Goal: Information Seeking & Learning: Learn about a topic

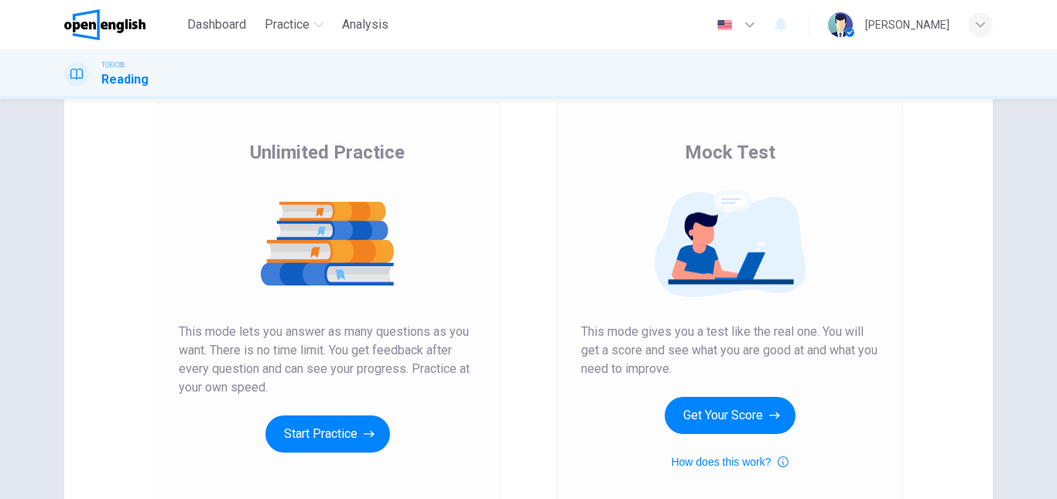
scroll to position [77, 0]
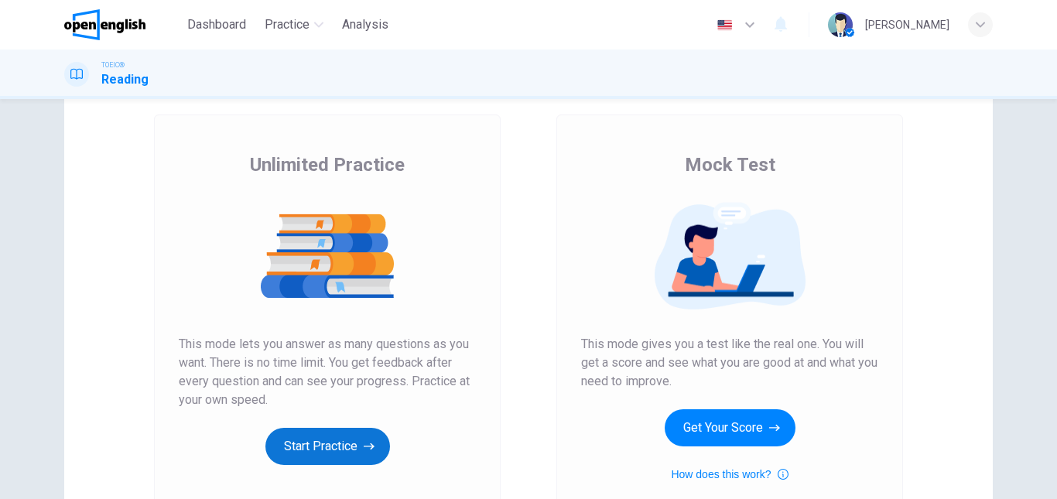
click at [331, 453] on button "Start Practice" at bounding box center [327, 446] width 125 height 37
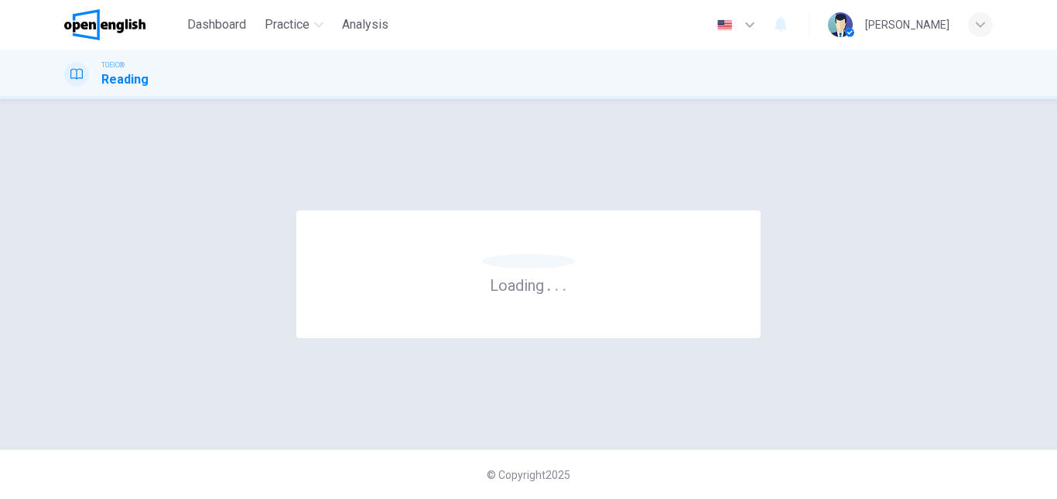
scroll to position [0, 0]
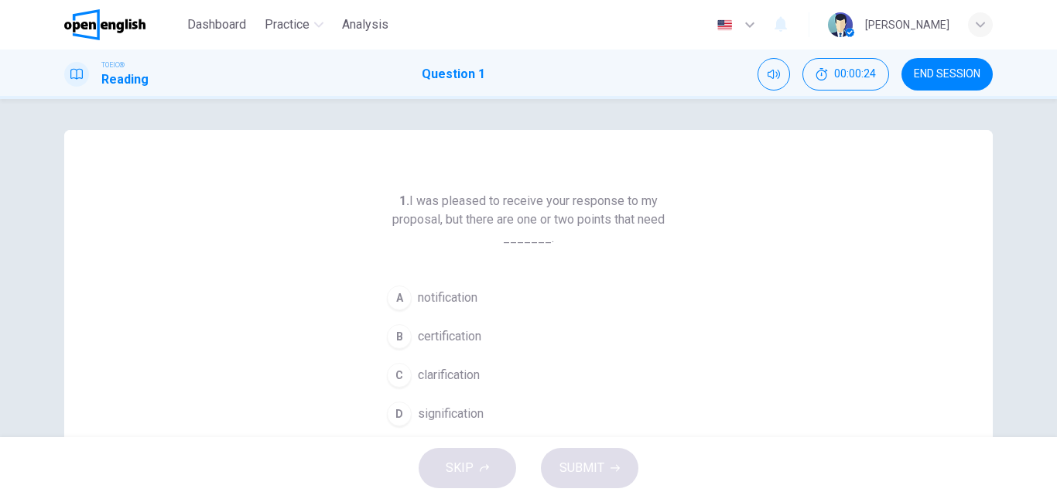
click at [442, 379] on span "clarification" at bounding box center [449, 375] width 62 height 19
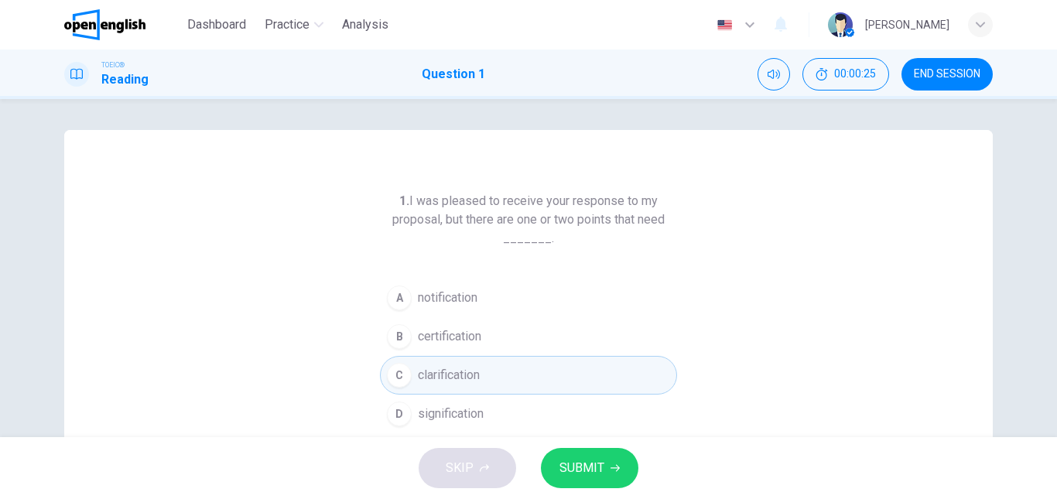
click at [571, 480] on button "SUBMIT" at bounding box center [589, 468] width 97 height 40
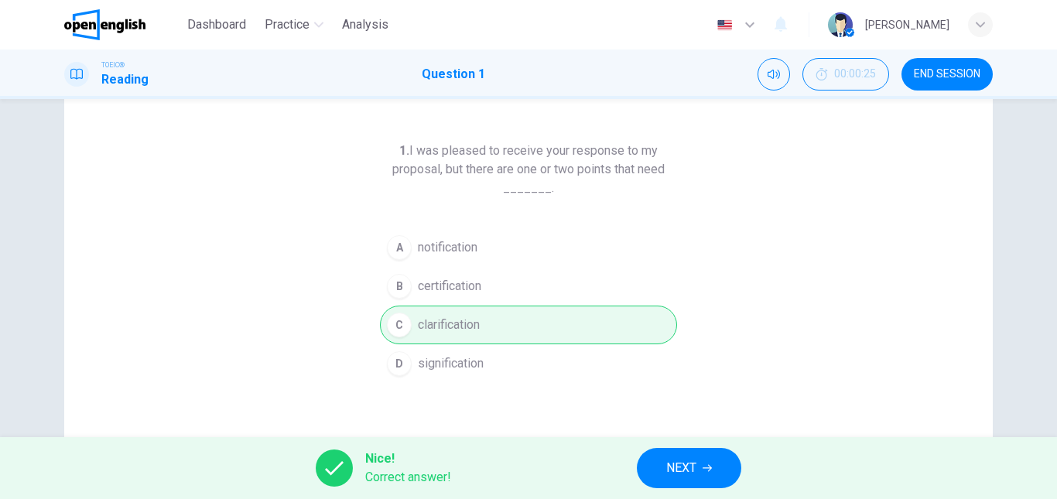
scroll to position [77, 0]
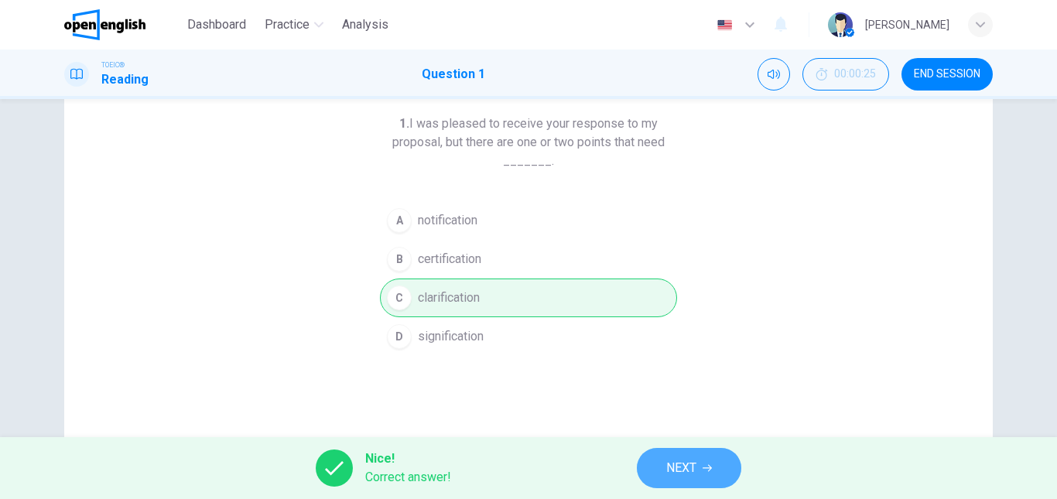
click at [694, 460] on span "NEXT" at bounding box center [681, 468] width 30 height 22
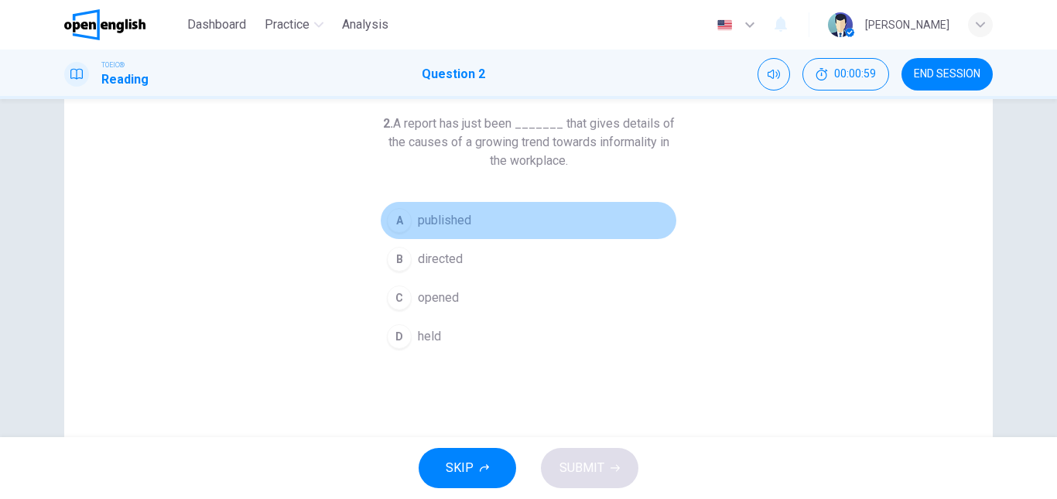
click at [437, 228] on span "published" at bounding box center [444, 220] width 53 height 19
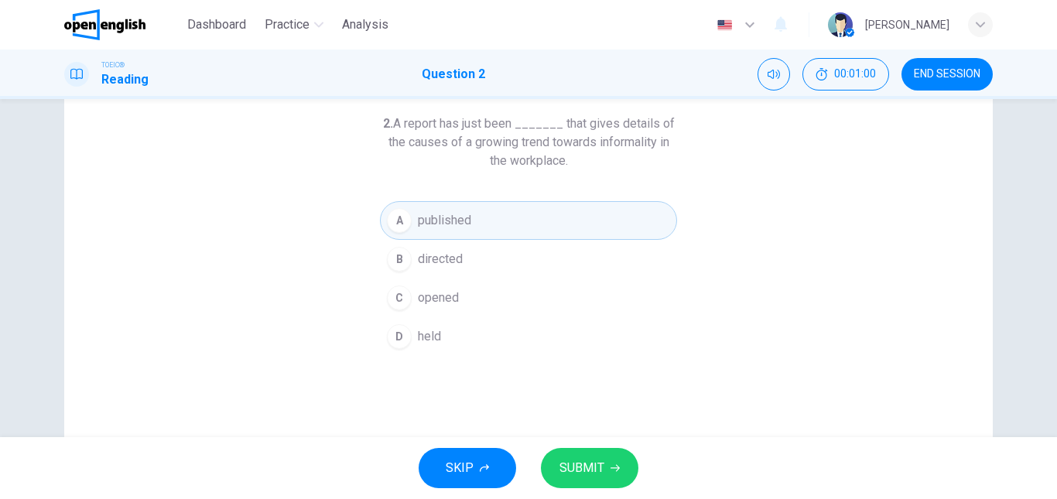
click at [594, 460] on span "SUBMIT" at bounding box center [581, 468] width 45 height 22
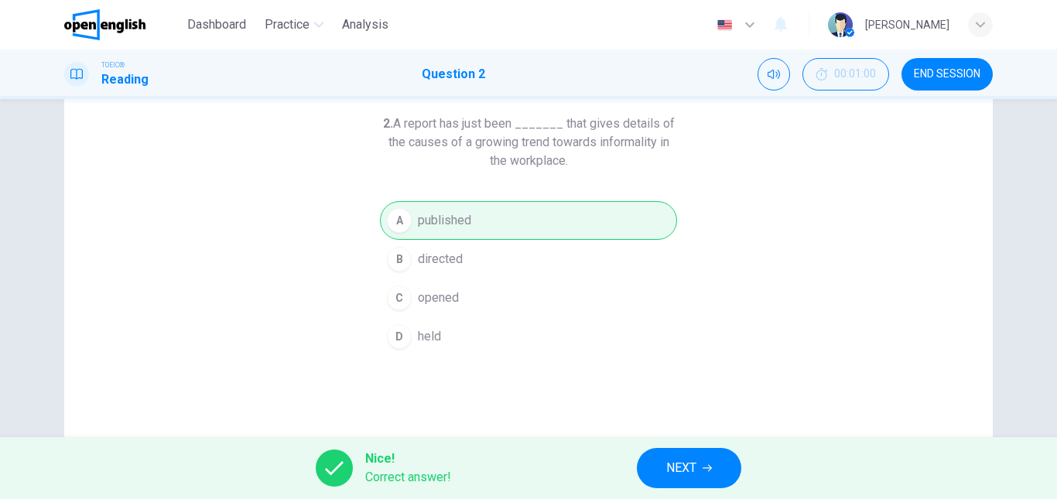
click at [710, 456] on button "NEXT" at bounding box center [689, 468] width 104 height 40
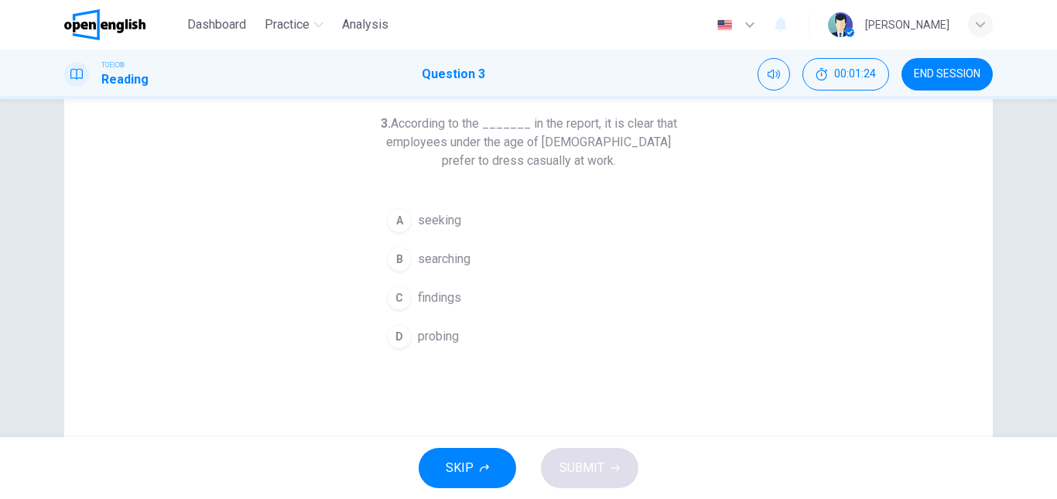
click at [435, 292] on span "findings" at bounding box center [439, 297] width 43 height 19
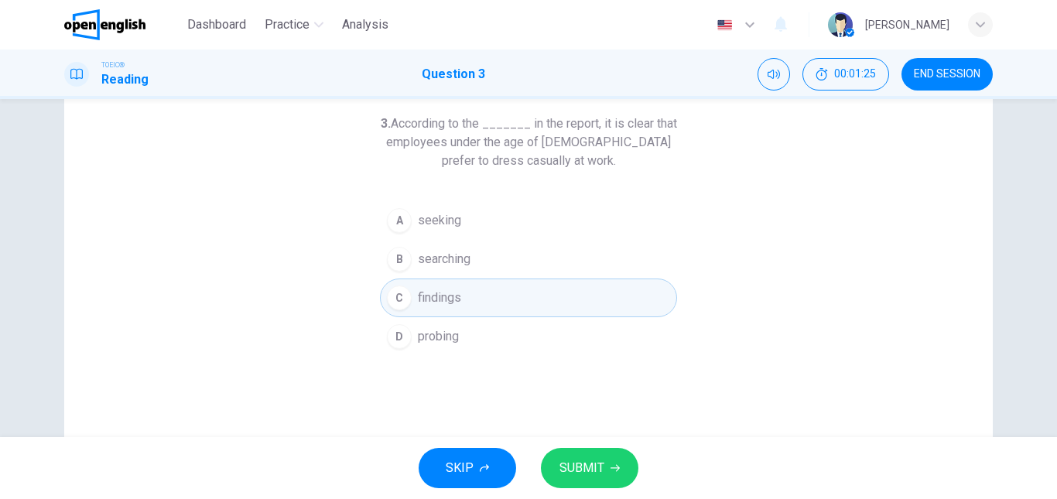
click at [586, 486] on button "SUBMIT" at bounding box center [589, 468] width 97 height 40
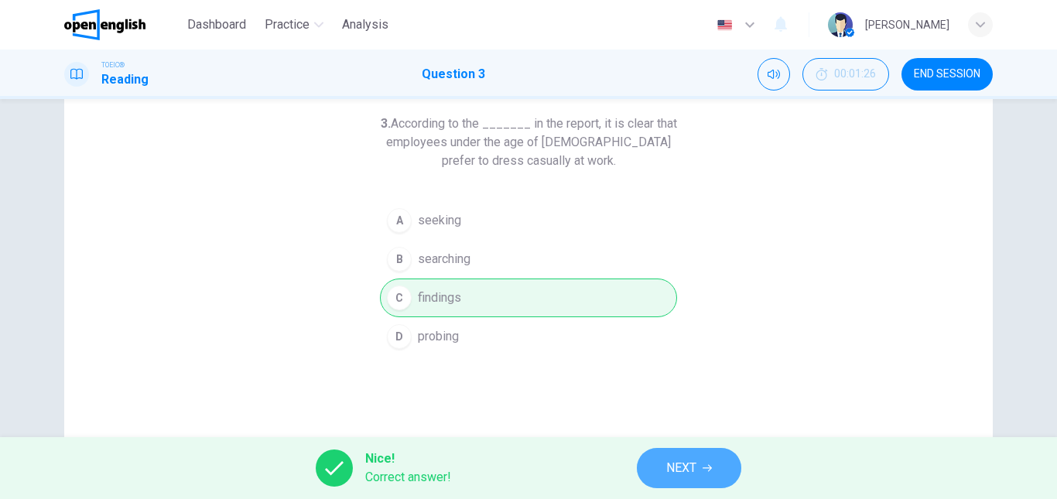
click at [678, 463] on span "NEXT" at bounding box center [681, 468] width 30 height 22
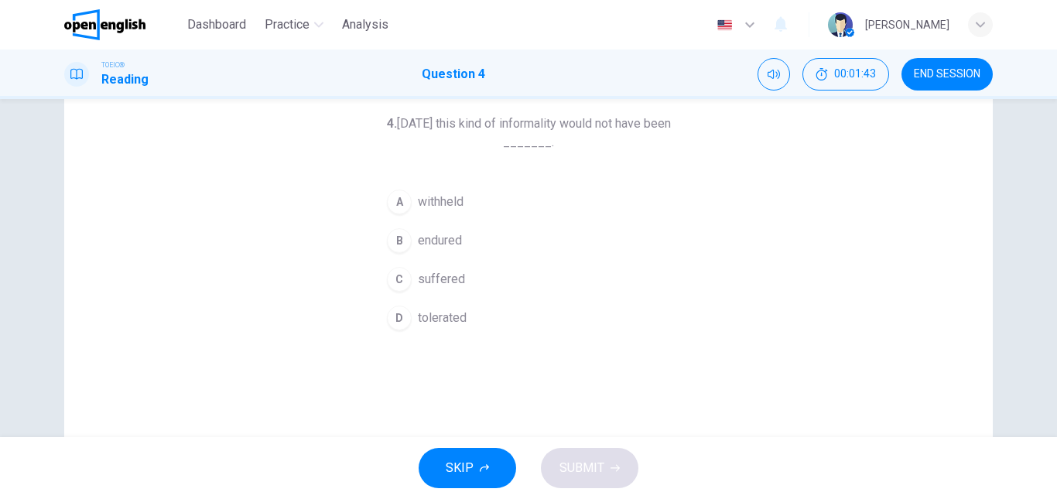
click at [446, 320] on span "tolerated" at bounding box center [442, 318] width 49 height 19
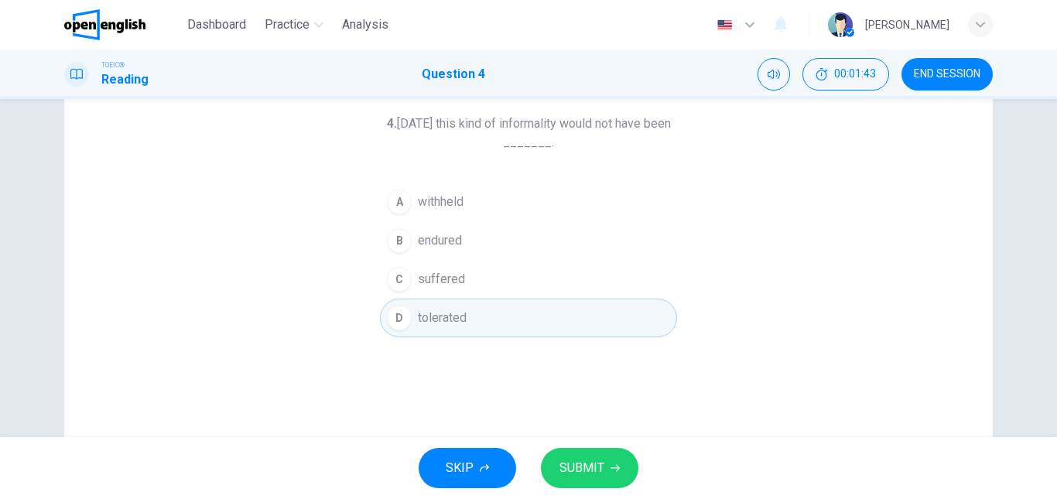
click at [562, 469] on span "SUBMIT" at bounding box center [581, 468] width 45 height 22
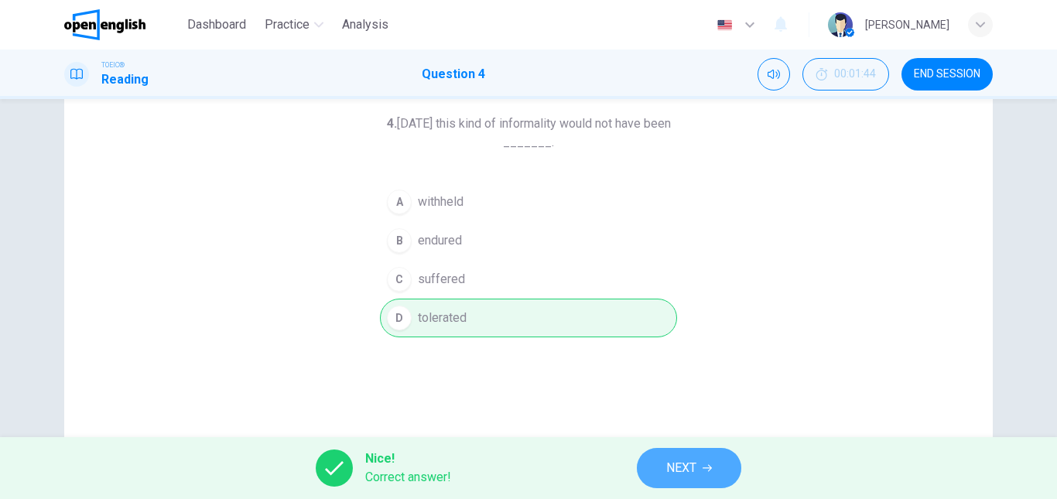
click at [681, 468] on span "NEXT" at bounding box center [681, 468] width 30 height 22
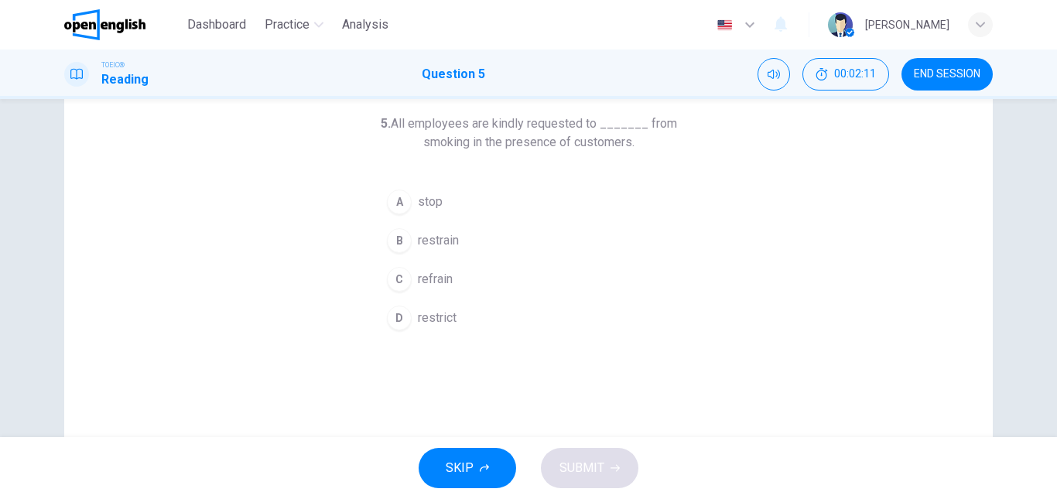
click at [439, 321] on span "restrict" at bounding box center [437, 318] width 39 height 19
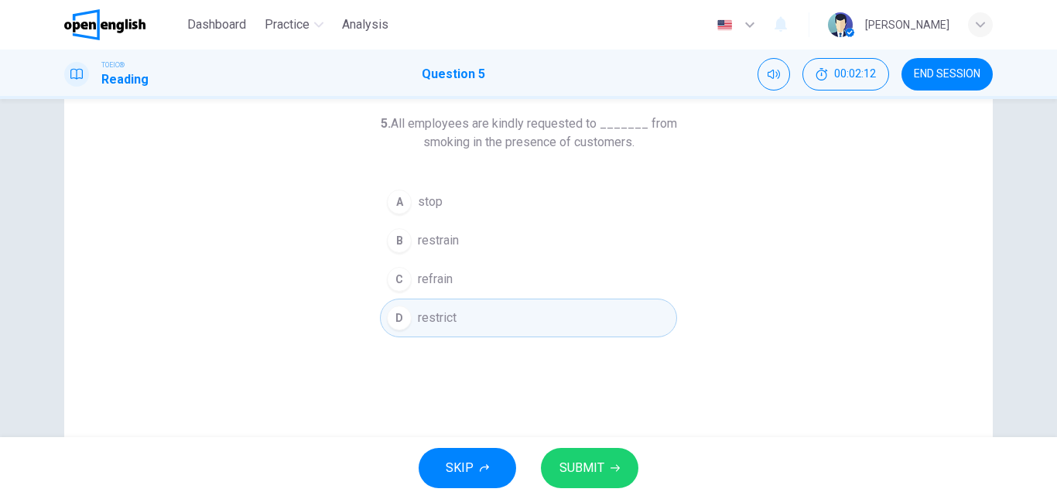
click at [588, 461] on span "SUBMIT" at bounding box center [581, 468] width 45 height 22
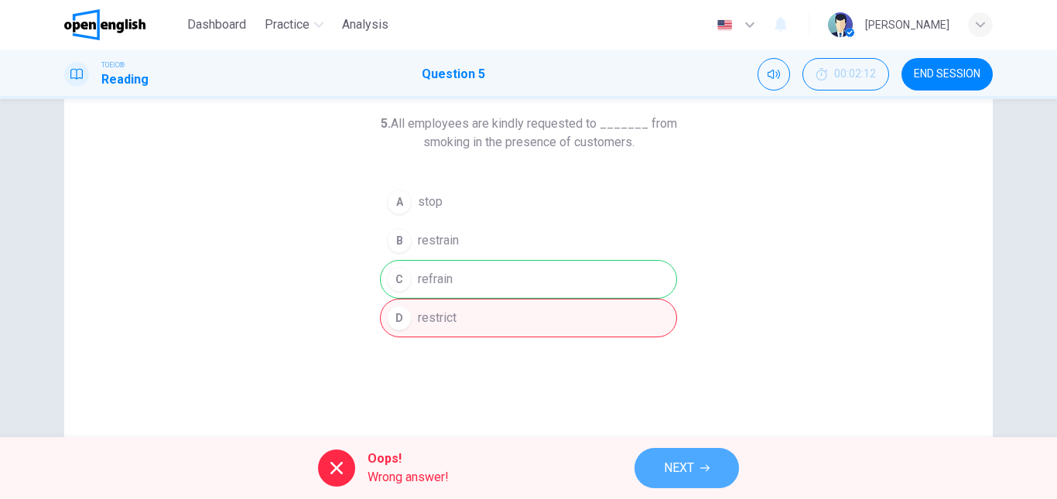
click at [709, 462] on button "NEXT" at bounding box center [686, 468] width 104 height 40
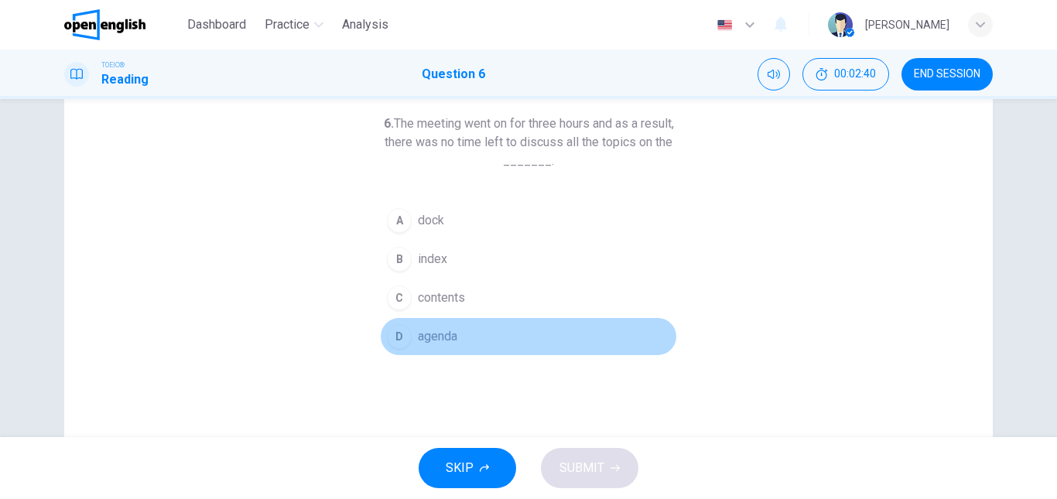
click at [432, 332] on span "agenda" at bounding box center [437, 336] width 39 height 19
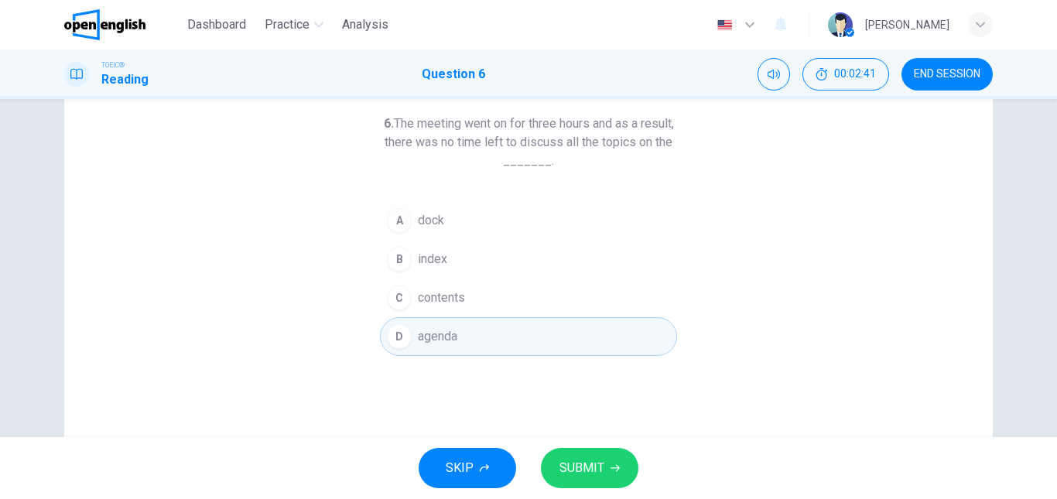
click at [599, 469] on span "SUBMIT" at bounding box center [581, 468] width 45 height 22
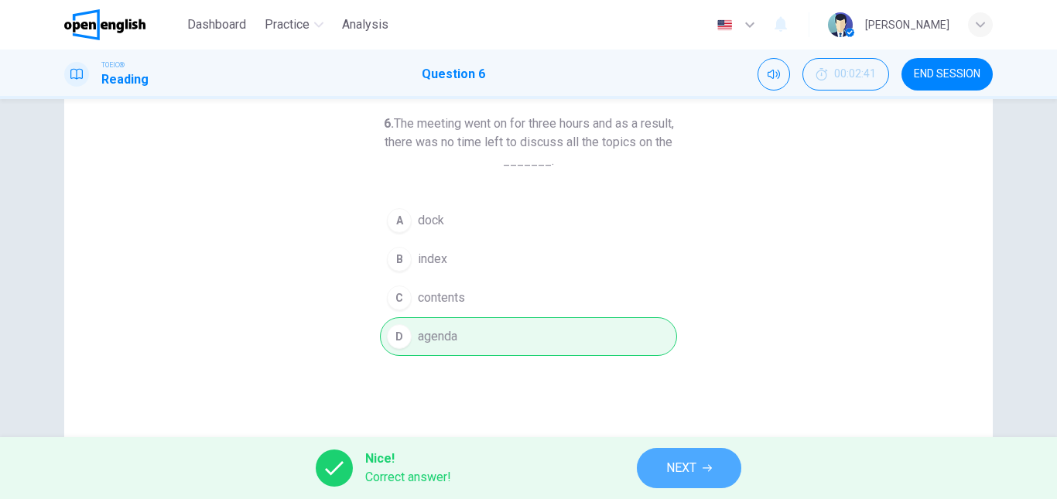
click at [709, 470] on icon "button" at bounding box center [706, 468] width 9 height 7
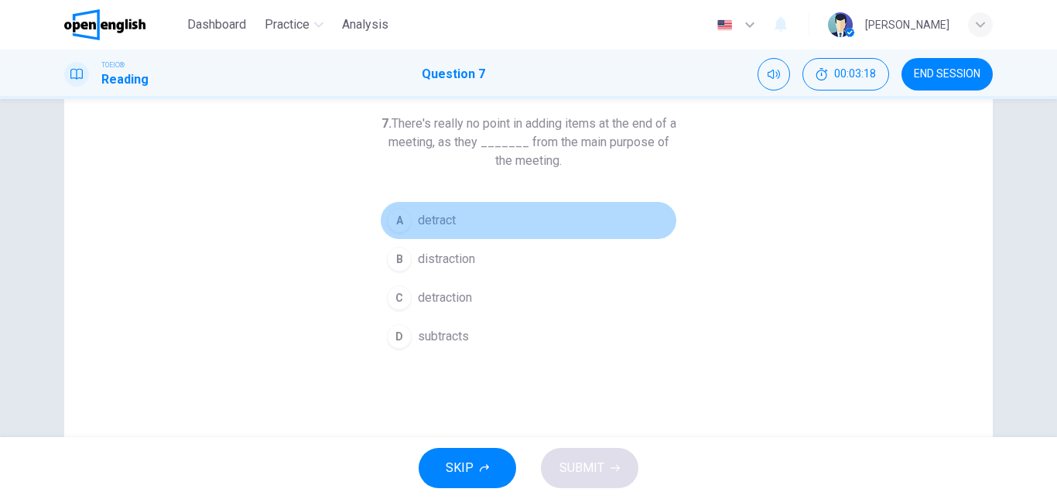
click at [434, 230] on button "A detract" at bounding box center [528, 220] width 297 height 39
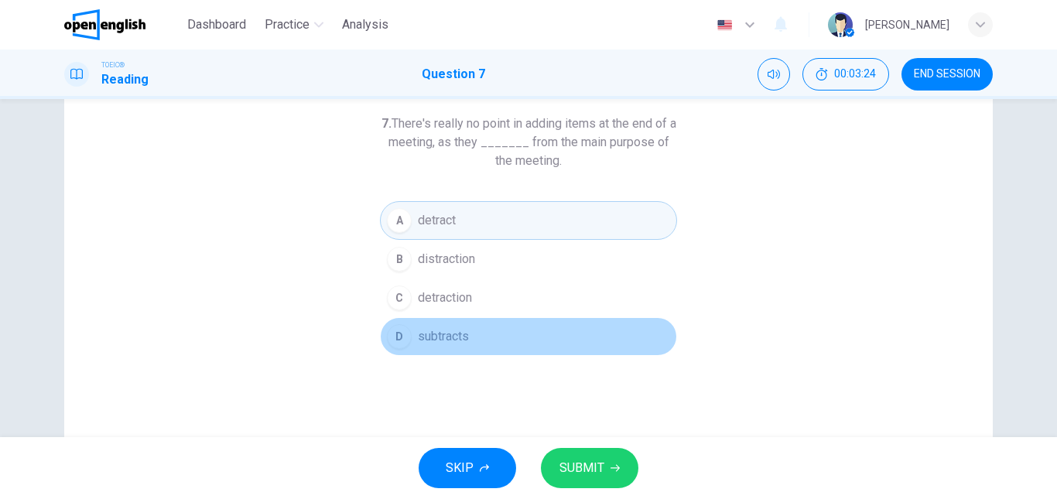
drag, startPoint x: 464, startPoint y: 336, endPoint x: 474, endPoint y: 347, distance: 14.8
click at [464, 337] on span "subtracts" at bounding box center [443, 336] width 51 height 19
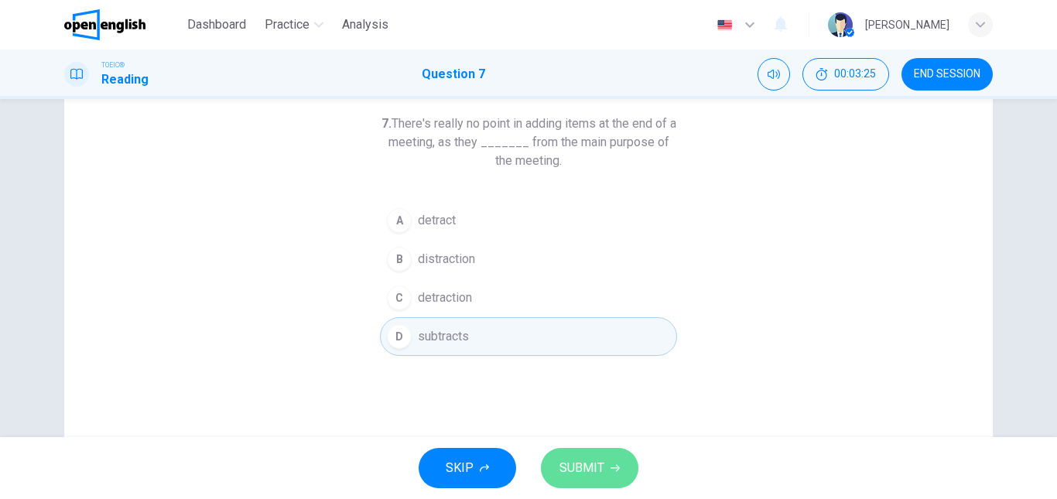
click at [579, 461] on span "SUBMIT" at bounding box center [581, 468] width 45 height 22
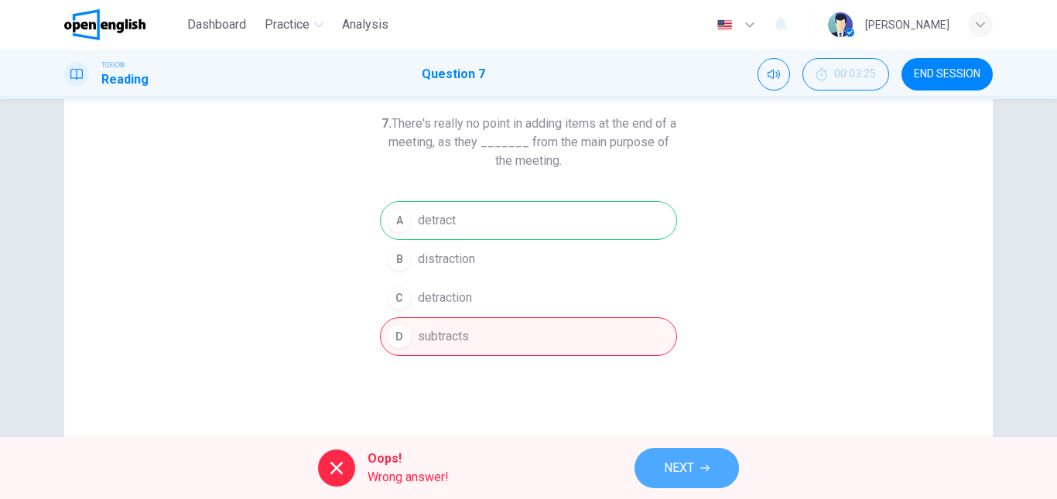
click at [684, 458] on span "NEXT" at bounding box center [679, 468] width 30 height 22
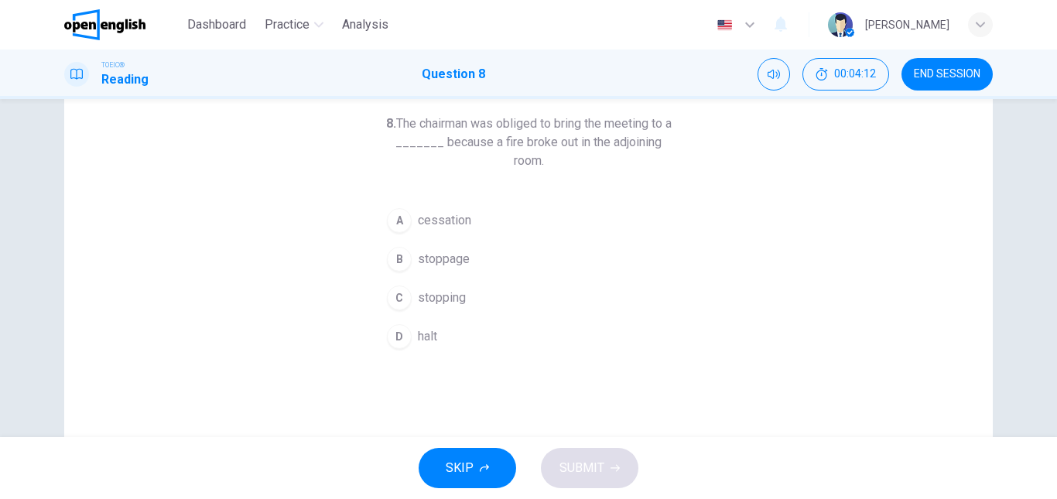
click at [439, 288] on span "stopping" at bounding box center [442, 297] width 48 height 19
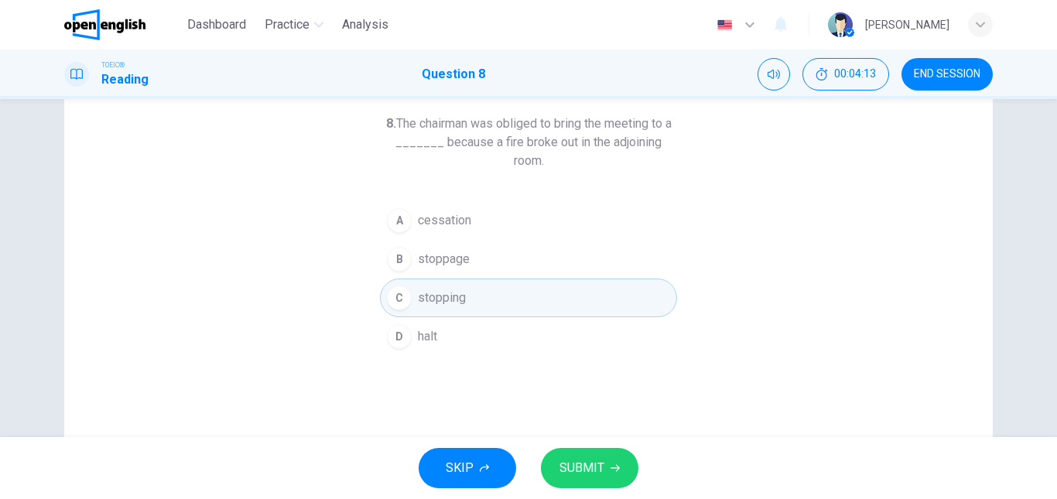
click at [571, 459] on span "SUBMIT" at bounding box center [581, 468] width 45 height 22
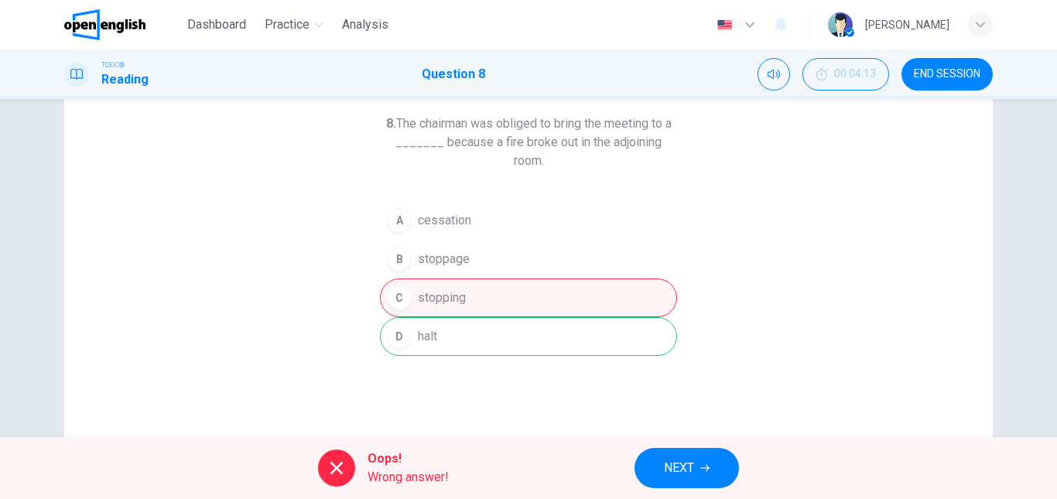
click at [711, 472] on button "NEXT" at bounding box center [686, 468] width 104 height 40
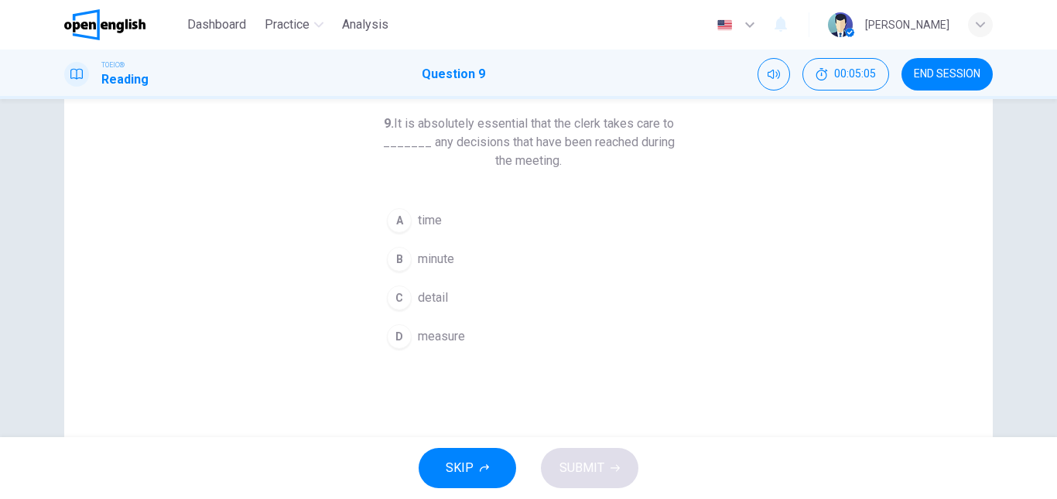
click at [450, 338] on span "measure" at bounding box center [441, 336] width 47 height 19
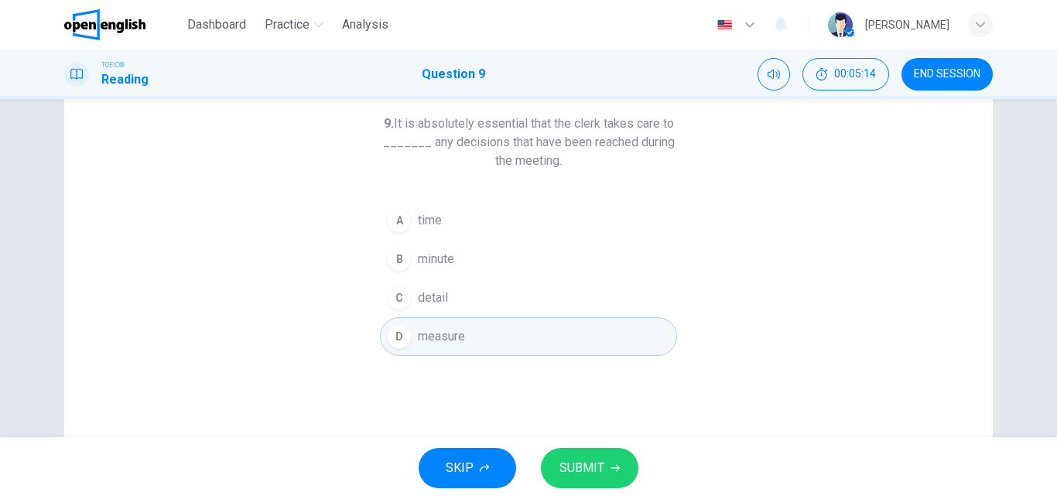
click at [514, 303] on button "C detail" at bounding box center [528, 297] width 297 height 39
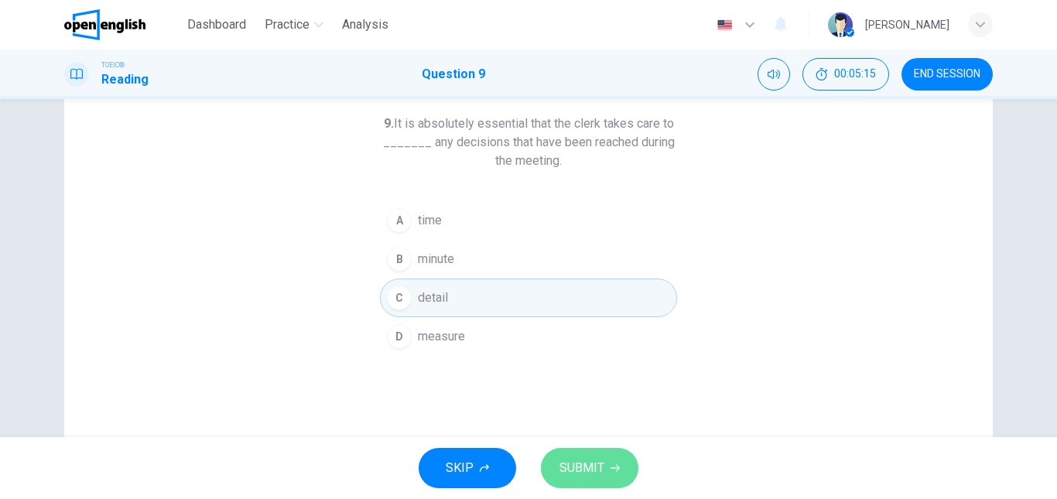
click at [603, 480] on button "SUBMIT" at bounding box center [589, 468] width 97 height 40
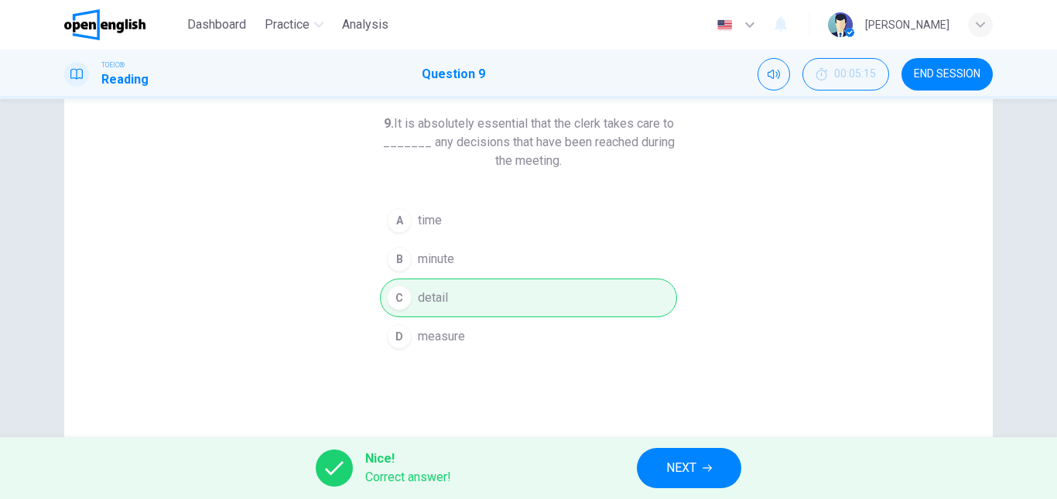
click at [684, 459] on span "NEXT" at bounding box center [681, 468] width 30 height 22
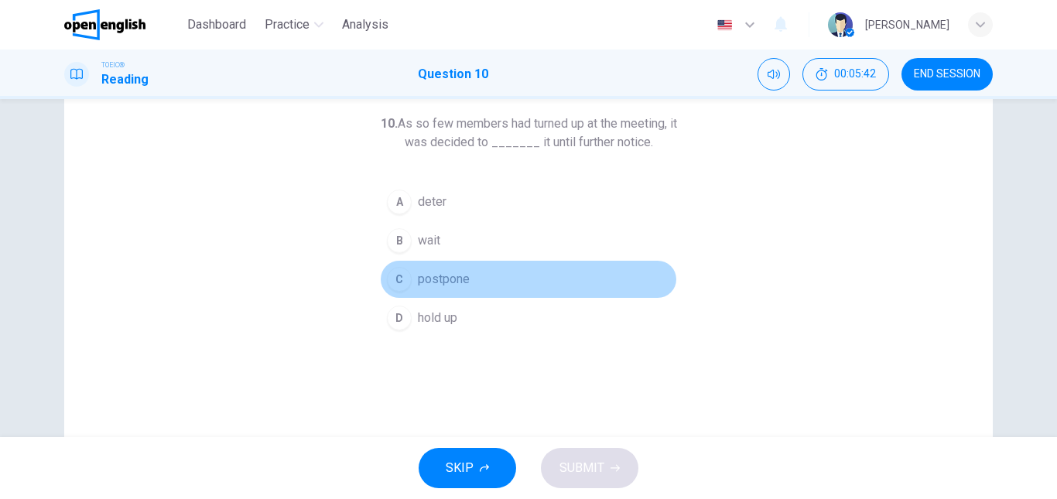
click at [453, 285] on span "postpone" at bounding box center [444, 279] width 52 height 19
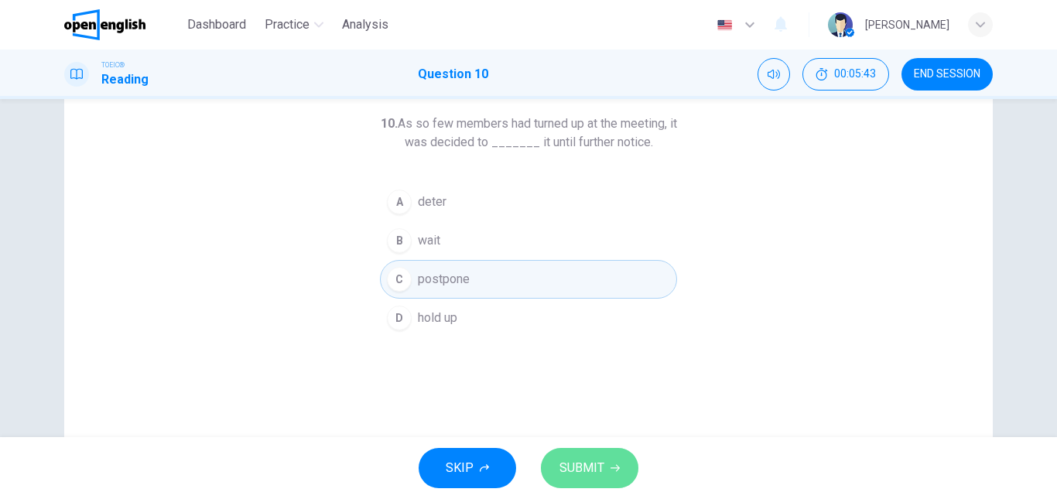
click at [612, 483] on button "SUBMIT" at bounding box center [589, 468] width 97 height 40
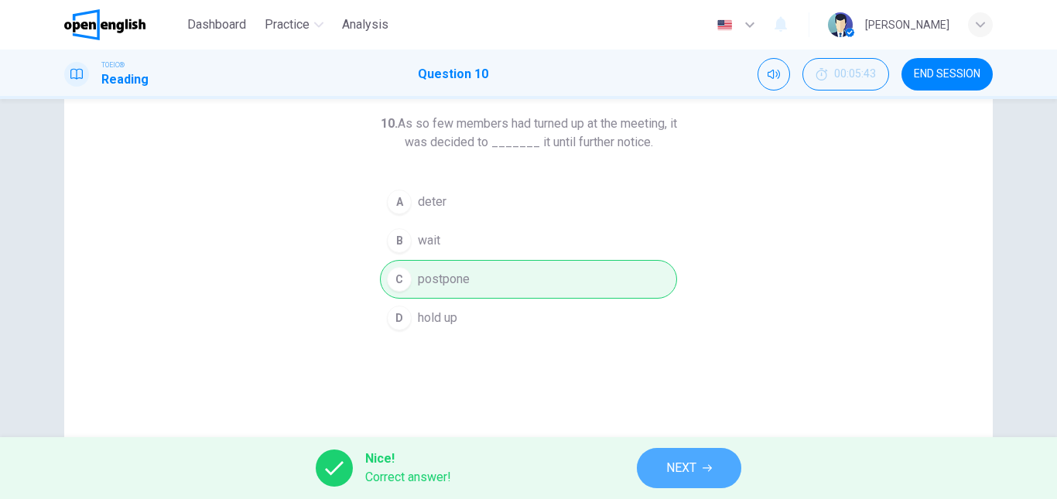
click at [705, 457] on button "NEXT" at bounding box center [689, 468] width 104 height 40
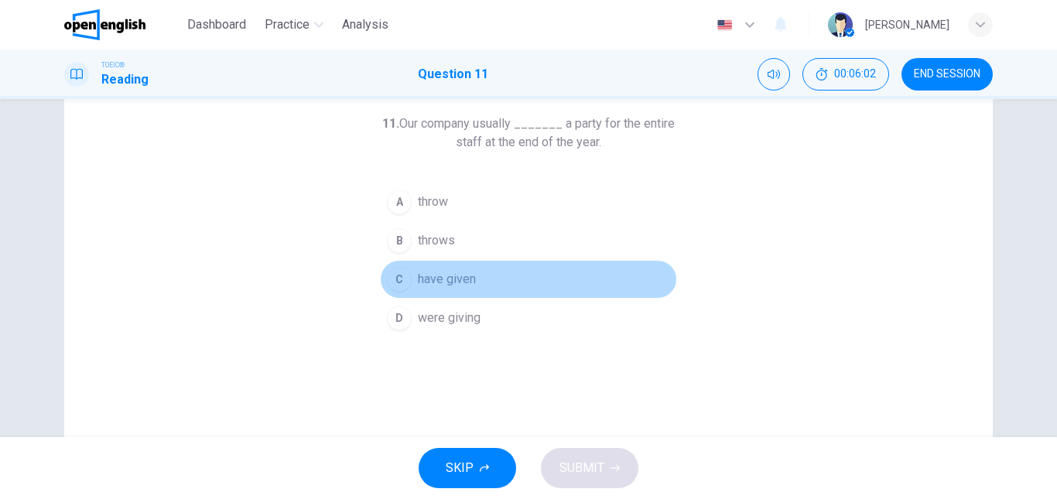
click at [459, 278] on span "have given" at bounding box center [447, 279] width 58 height 19
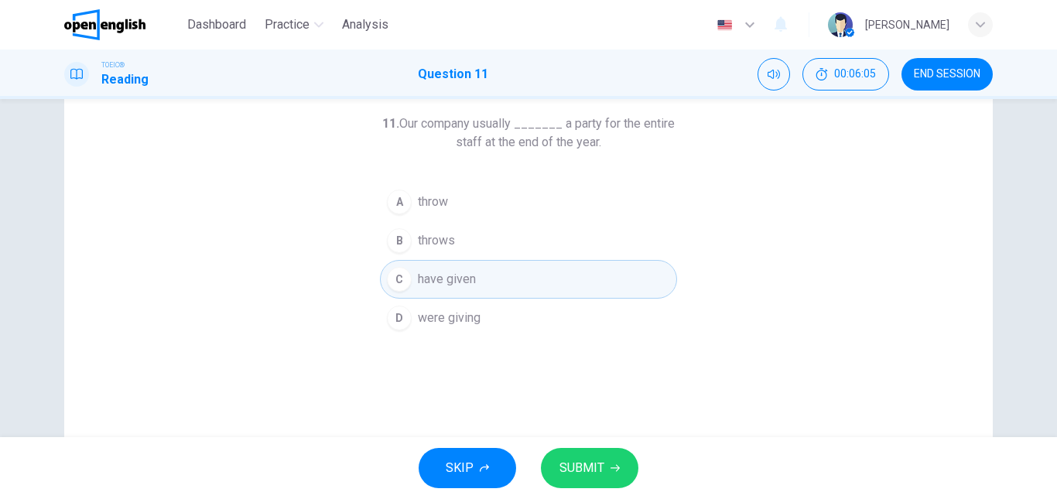
click at [604, 454] on button "SUBMIT" at bounding box center [589, 468] width 97 height 40
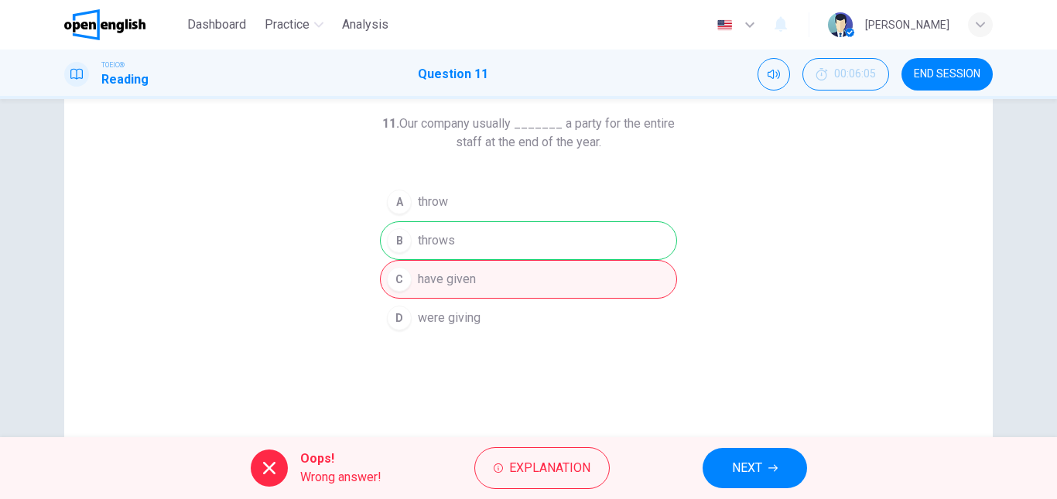
click at [785, 473] on button "NEXT" at bounding box center [754, 468] width 104 height 40
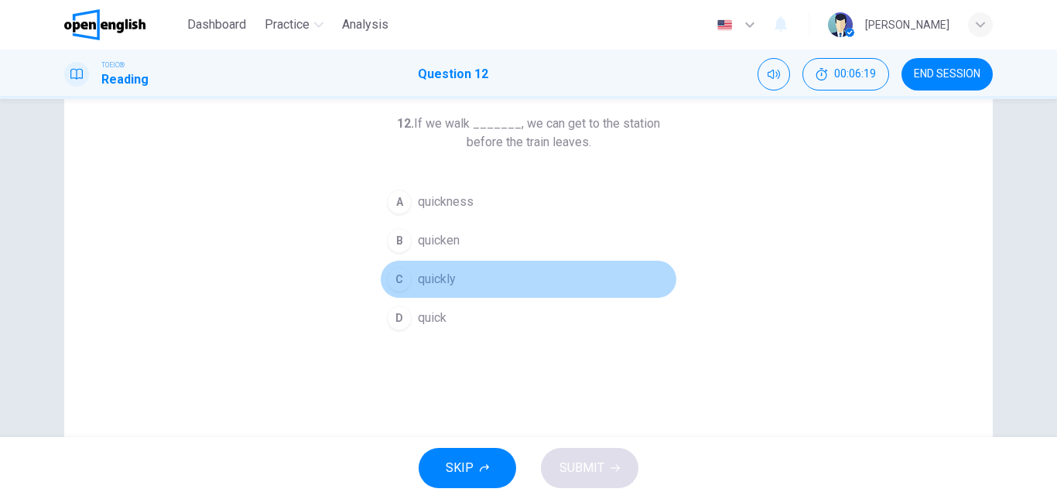
click at [436, 268] on button "C quickly" at bounding box center [528, 279] width 297 height 39
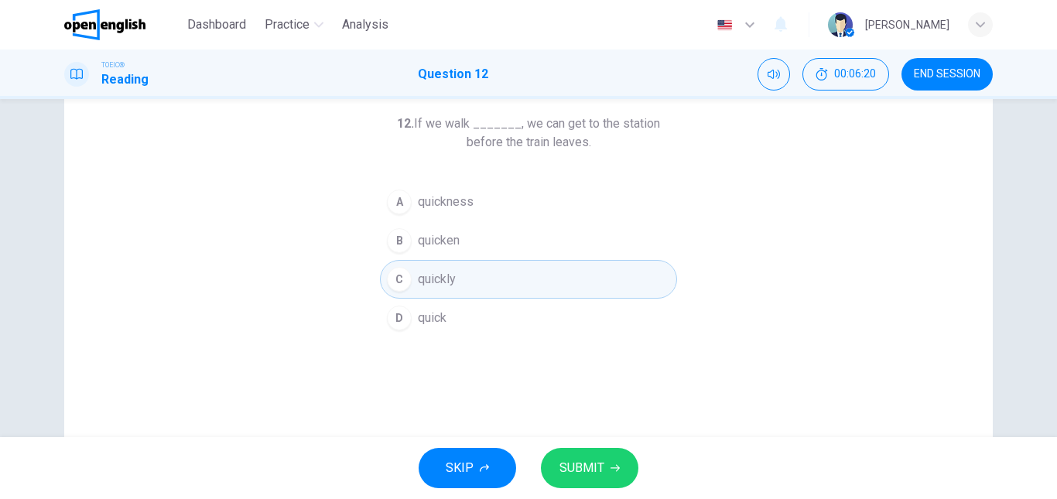
click at [592, 459] on span "SUBMIT" at bounding box center [581, 468] width 45 height 22
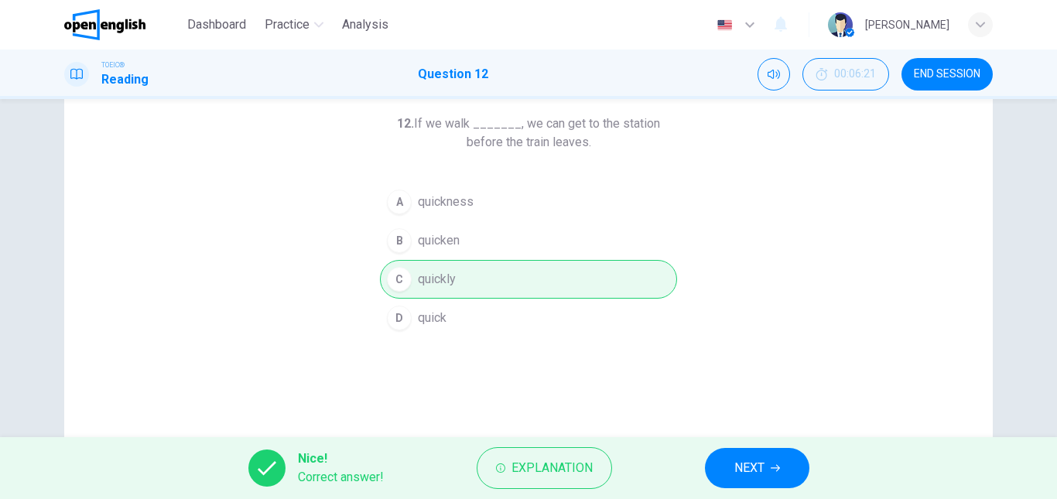
click at [746, 465] on span "NEXT" at bounding box center [749, 468] width 30 height 22
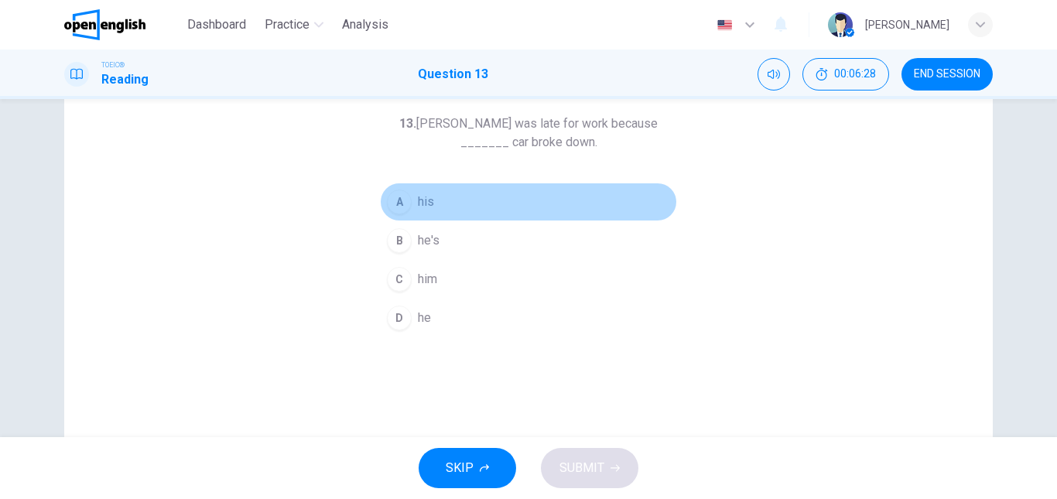
click at [423, 200] on span "his" at bounding box center [426, 202] width 16 height 19
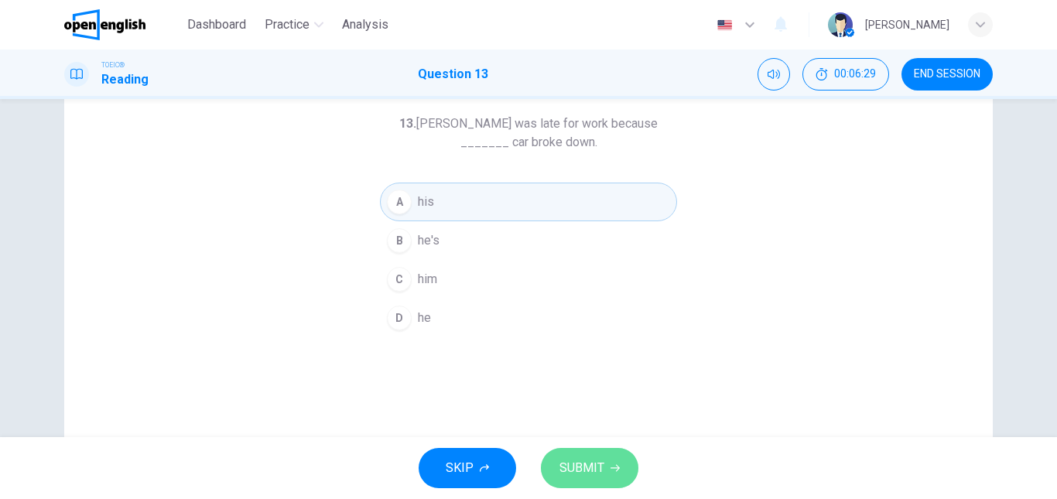
click at [582, 456] on button "SUBMIT" at bounding box center [589, 468] width 97 height 40
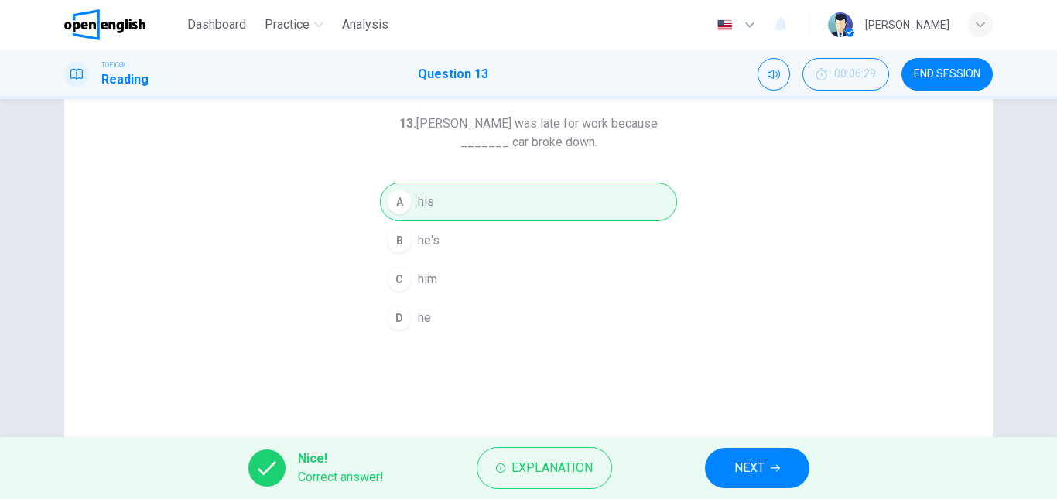
click at [783, 466] on button "NEXT" at bounding box center [757, 468] width 104 height 40
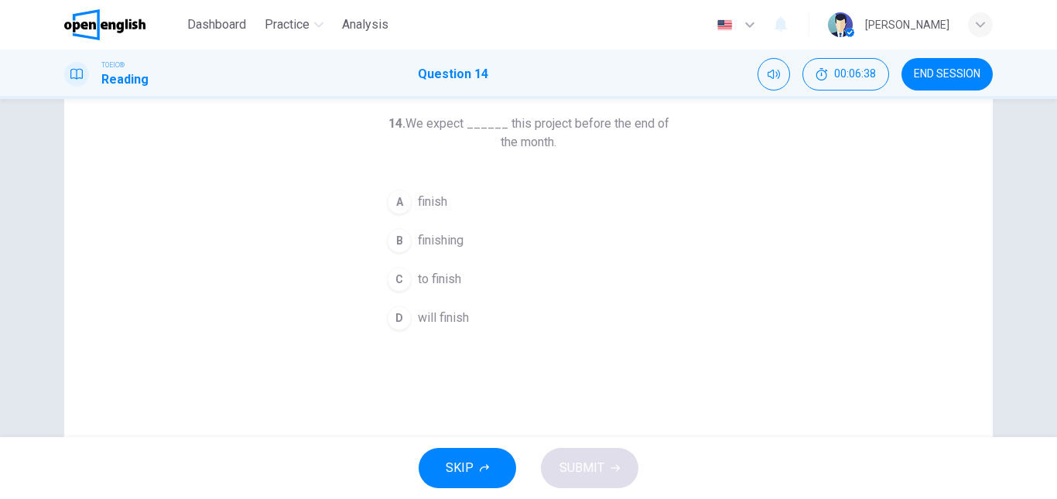
drag, startPoint x: 433, startPoint y: 196, endPoint x: 484, endPoint y: 242, distance: 69.0
click at [433, 193] on span "finish" at bounding box center [432, 202] width 29 height 19
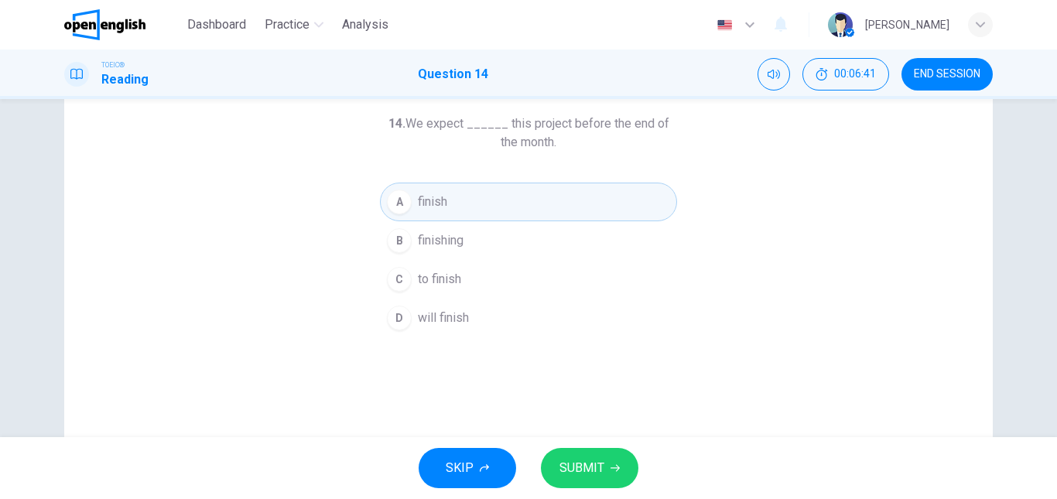
click at [607, 476] on button "SUBMIT" at bounding box center [589, 468] width 97 height 40
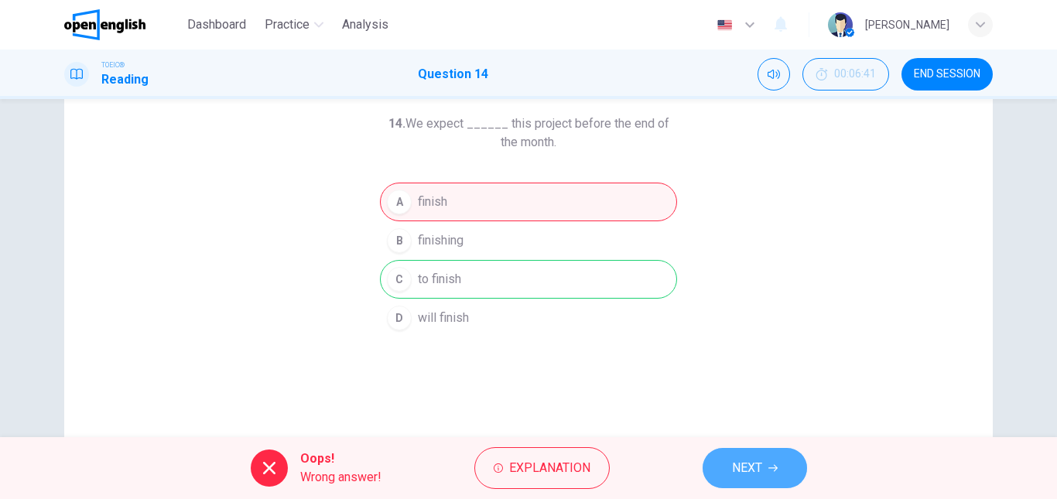
click at [760, 460] on span "NEXT" at bounding box center [747, 468] width 30 height 22
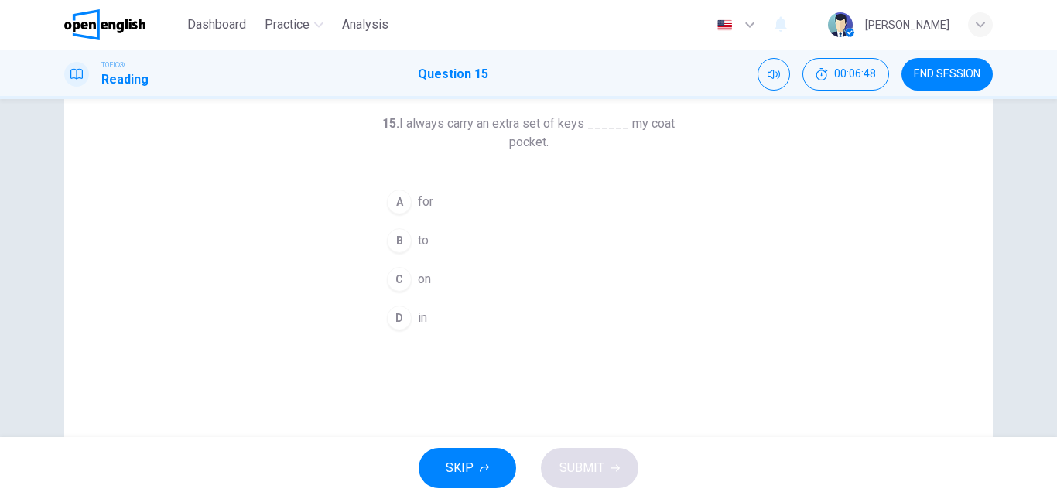
click at [429, 279] on button "C on" at bounding box center [528, 279] width 297 height 39
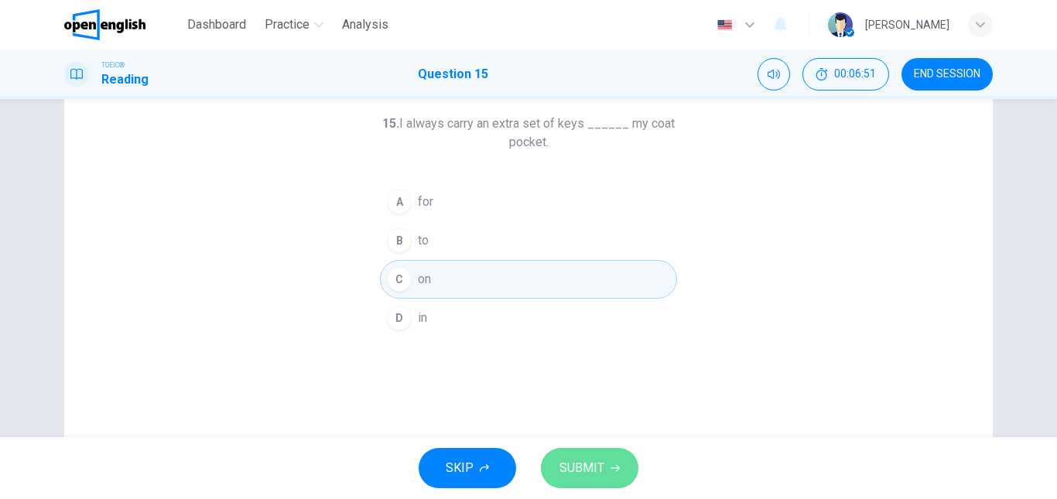
click at [579, 466] on span "SUBMIT" at bounding box center [581, 468] width 45 height 22
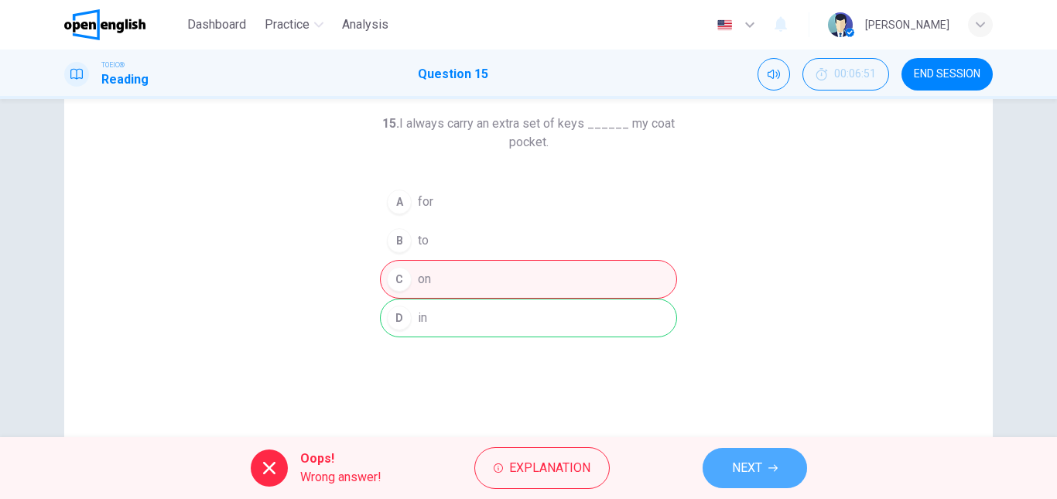
click at [743, 463] on span "NEXT" at bounding box center [747, 468] width 30 height 22
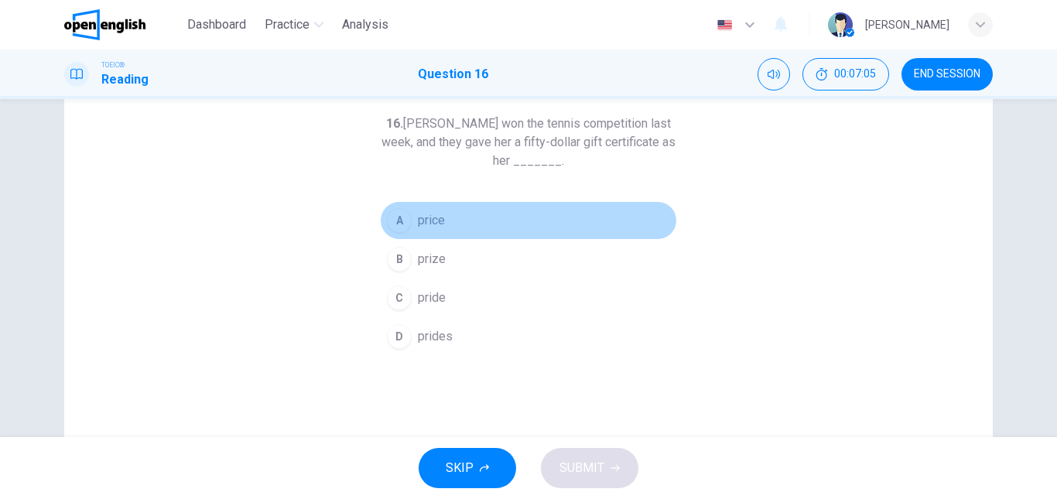
click at [442, 224] on button "A price" at bounding box center [528, 220] width 297 height 39
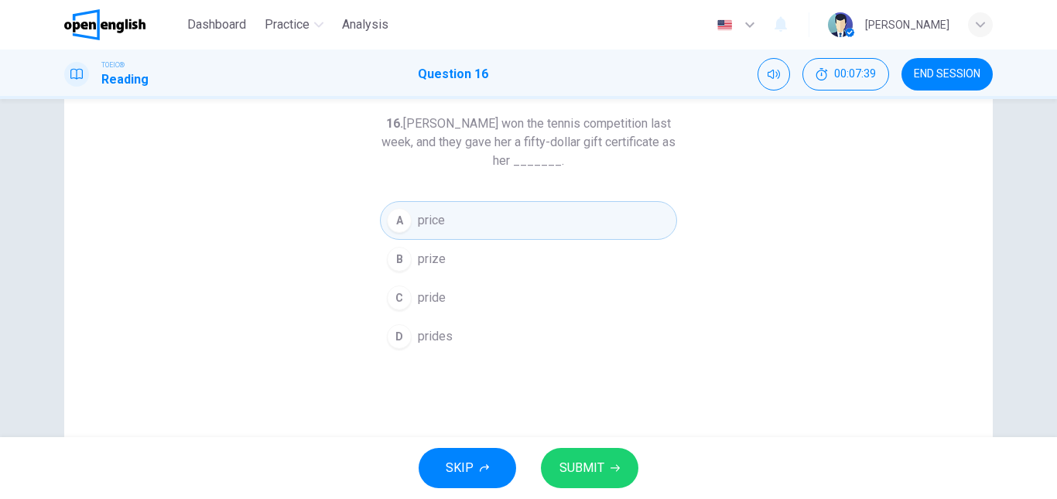
click at [603, 460] on button "SUBMIT" at bounding box center [589, 468] width 97 height 40
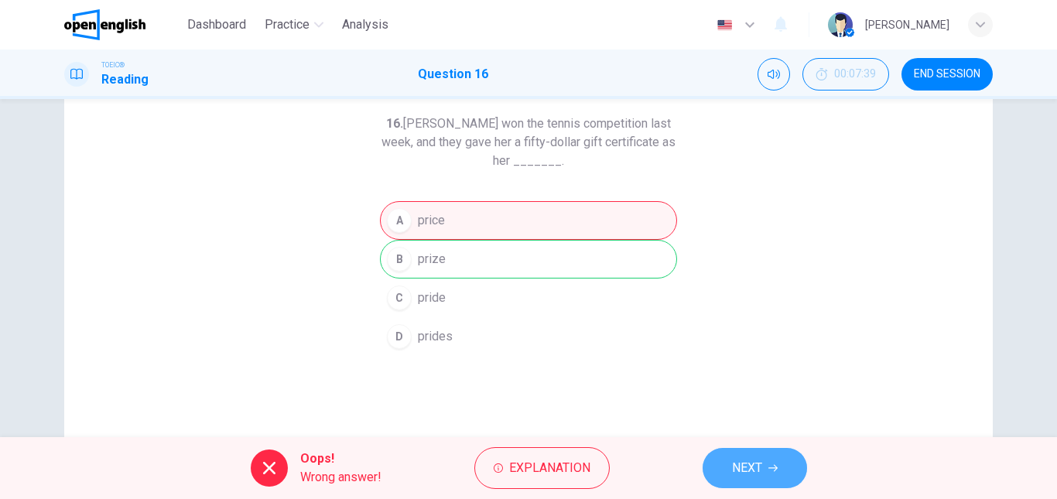
click at [765, 464] on button "NEXT" at bounding box center [754, 468] width 104 height 40
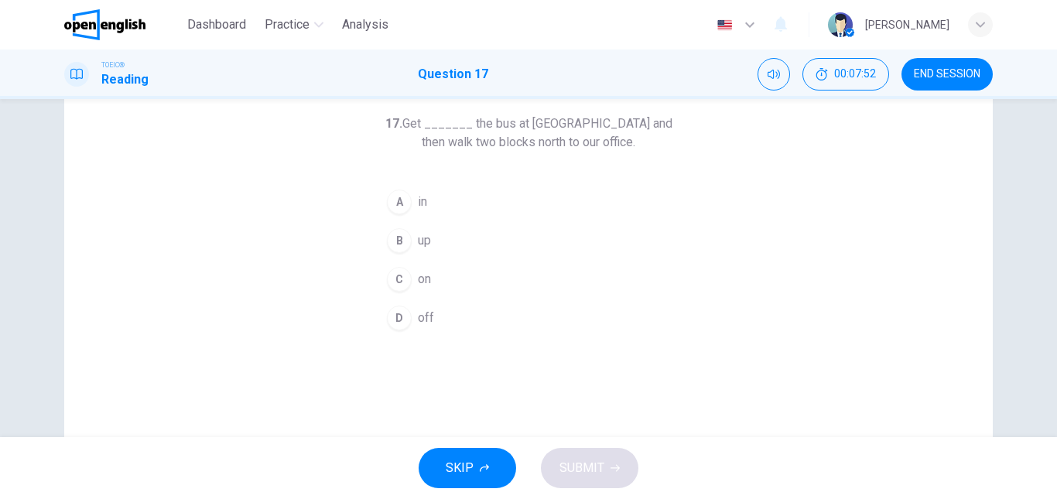
click at [429, 209] on button "A in" at bounding box center [528, 202] width 297 height 39
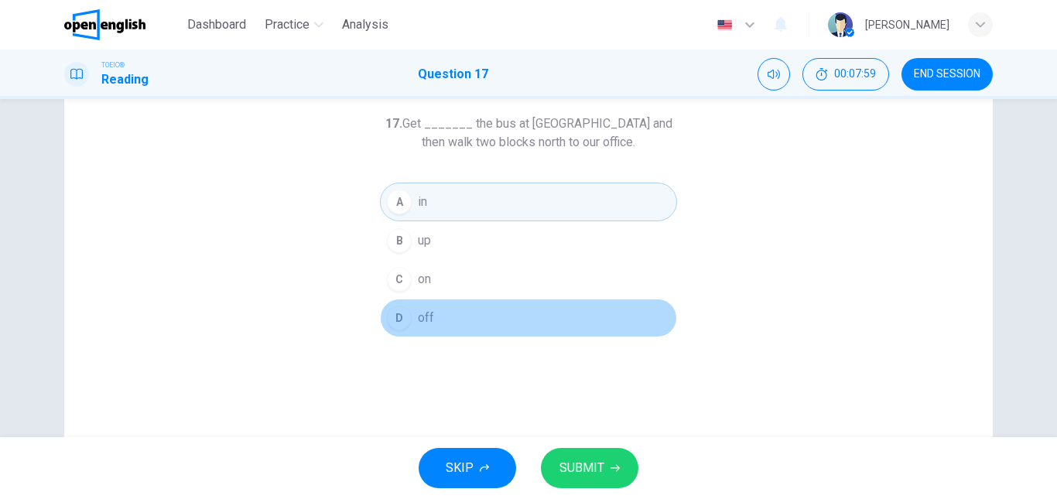
click at [438, 326] on button "D off" at bounding box center [528, 318] width 297 height 39
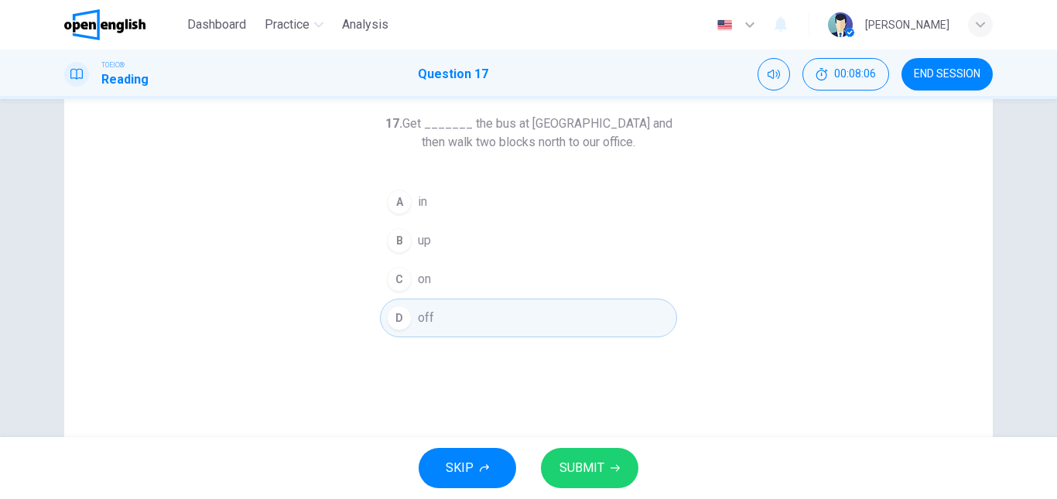
click at [610, 470] on icon "button" at bounding box center [614, 467] width 9 height 9
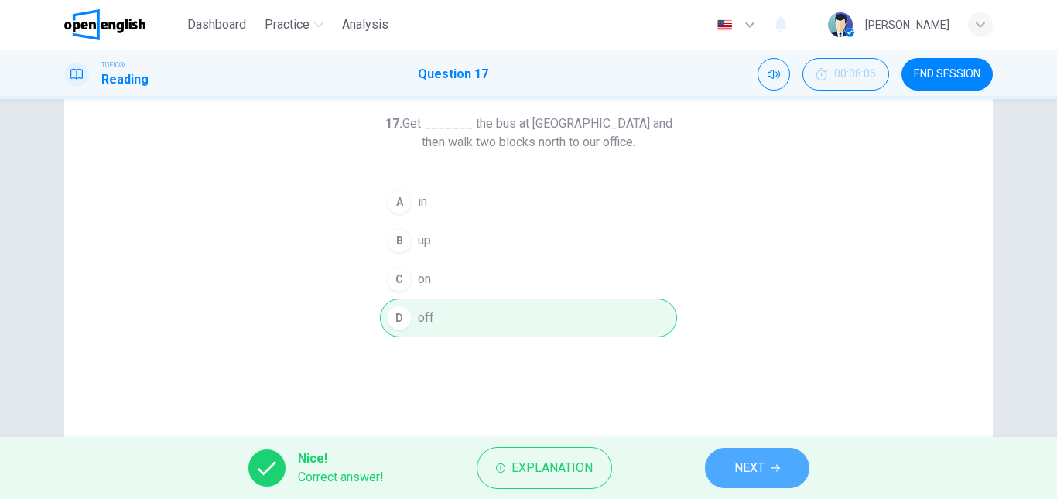
click at [757, 461] on span "NEXT" at bounding box center [749, 468] width 30 height 22
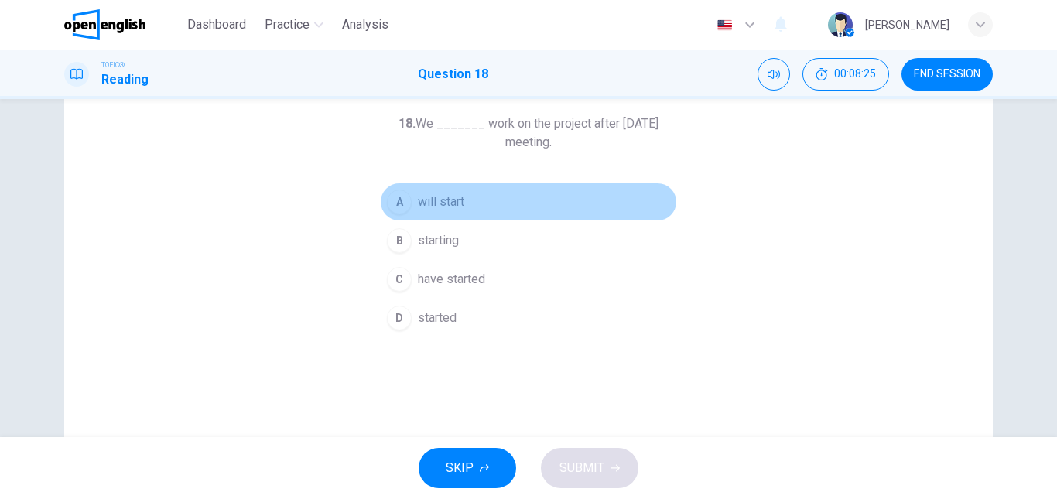
click at [456, 207] on span "will start" at bounding box center [441, 202] width 46 height 19
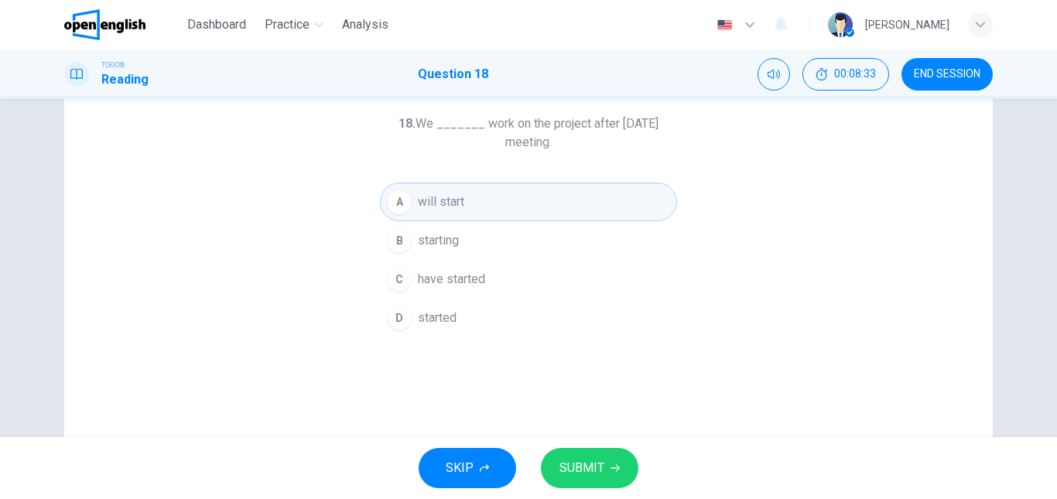
click at [474, 275] on span "have started" at bounding box center [451, 279] width 67 height 19
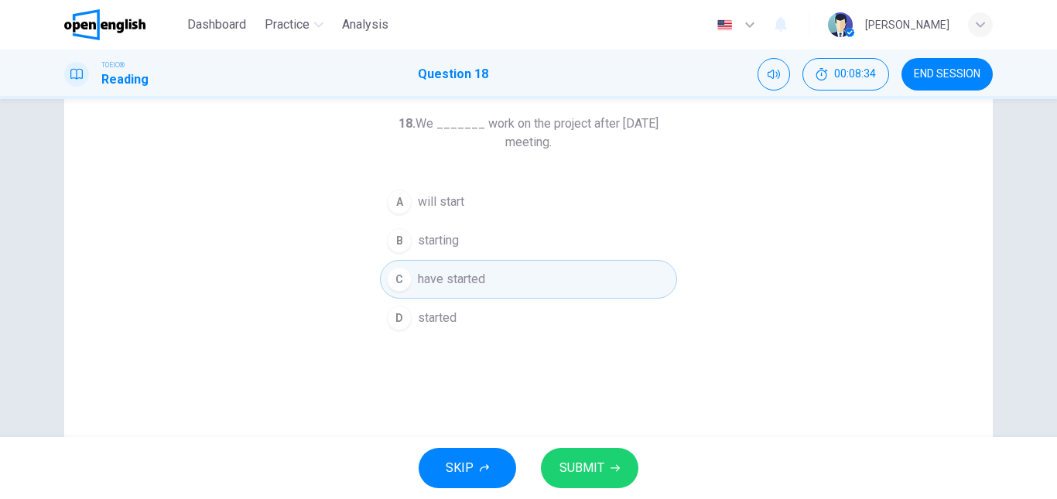
click at [601, 469] on span "SUBMIT" at bounding box center [581, 468] width 45 height 22
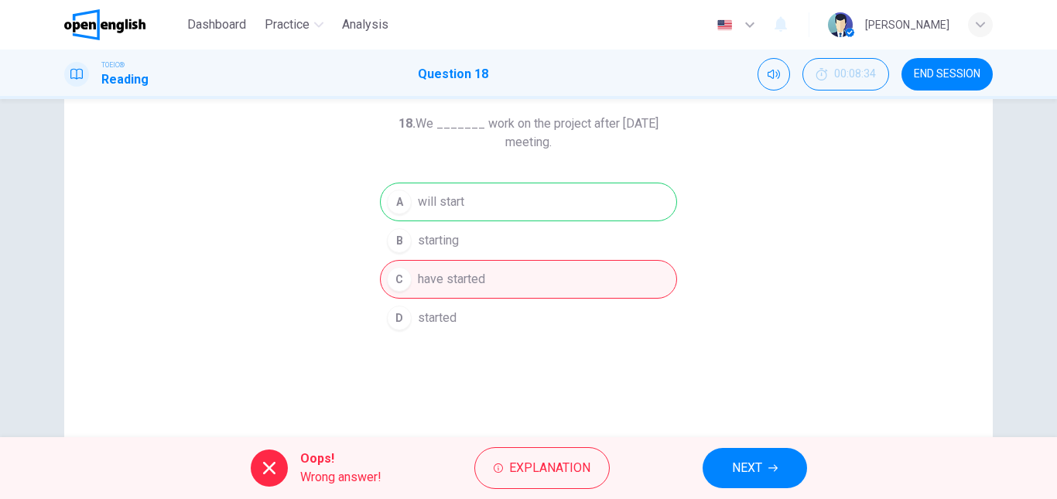
click at [752, 461] on span "NEXT" at bounding box center [747, 468] width 30 height 22
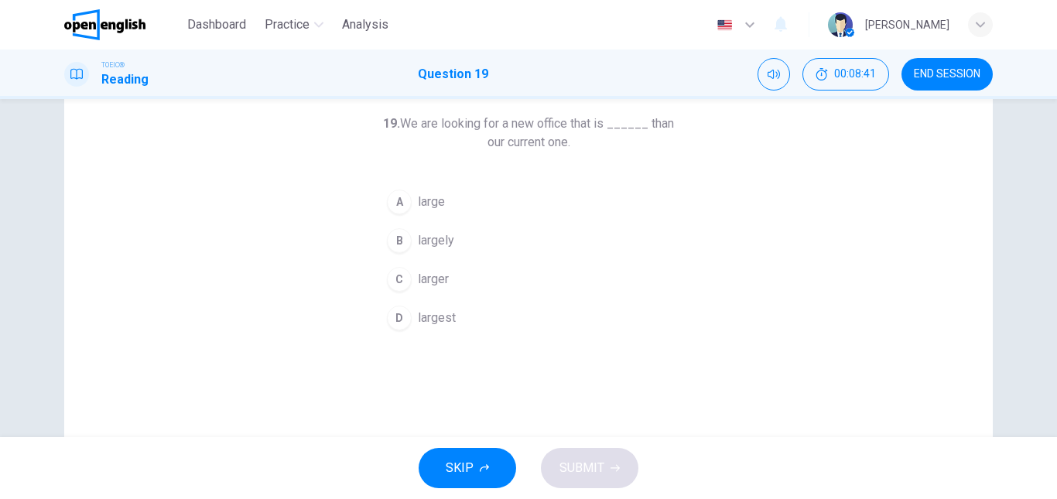
click at [439, 315] on span "largest" at bounding box center [437, 318] width 38 height 19
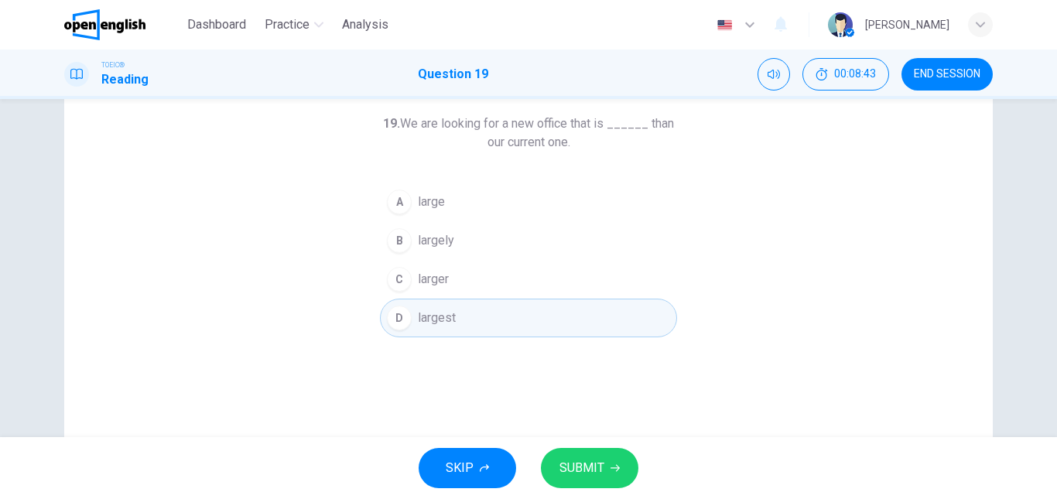
click at [592, 473] on span "SUBMIT" at bounding box center [581, 468] width 45 height 22
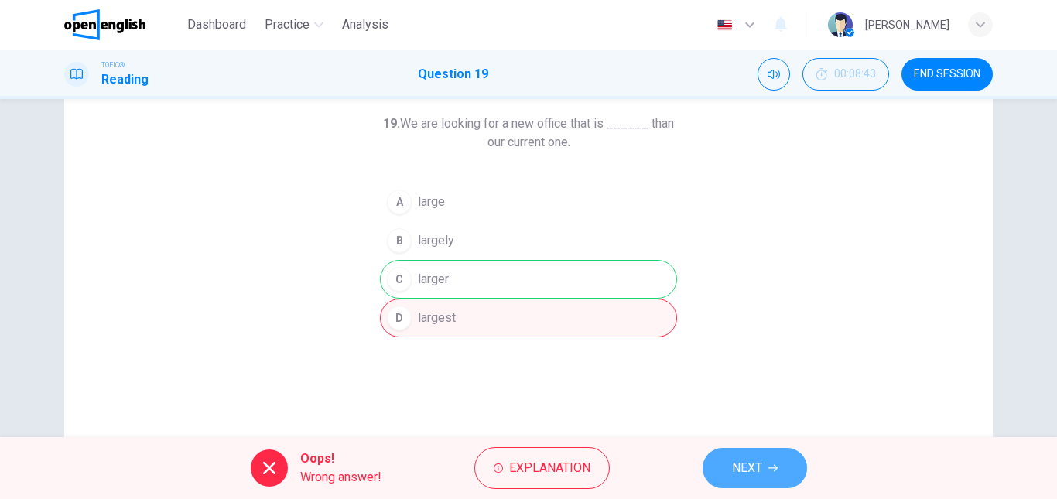
click at [746, 466] on span "NEXT" at bounding box center [747, 468] width 30 height 22
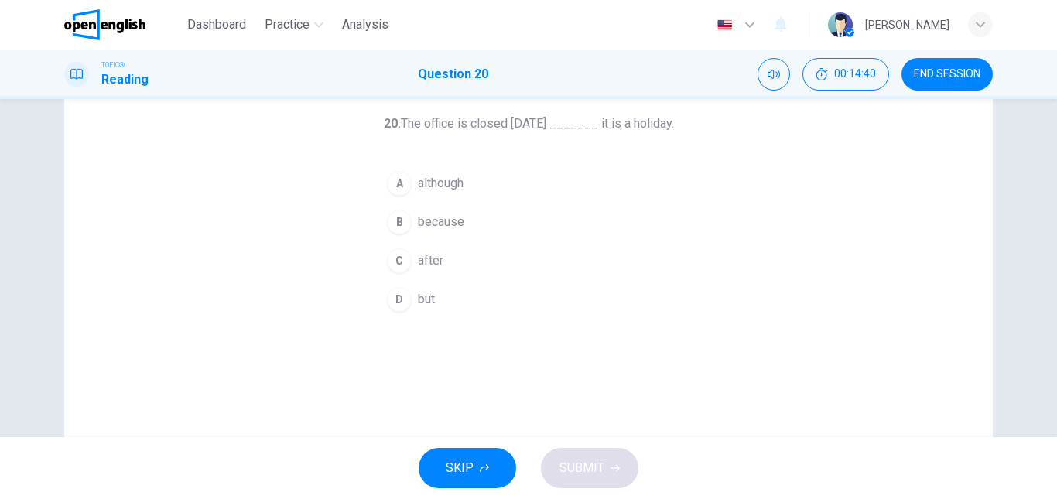
click at [961, 68] on span "END SESSION" at bounding box center [946, 74] width 67 height 12
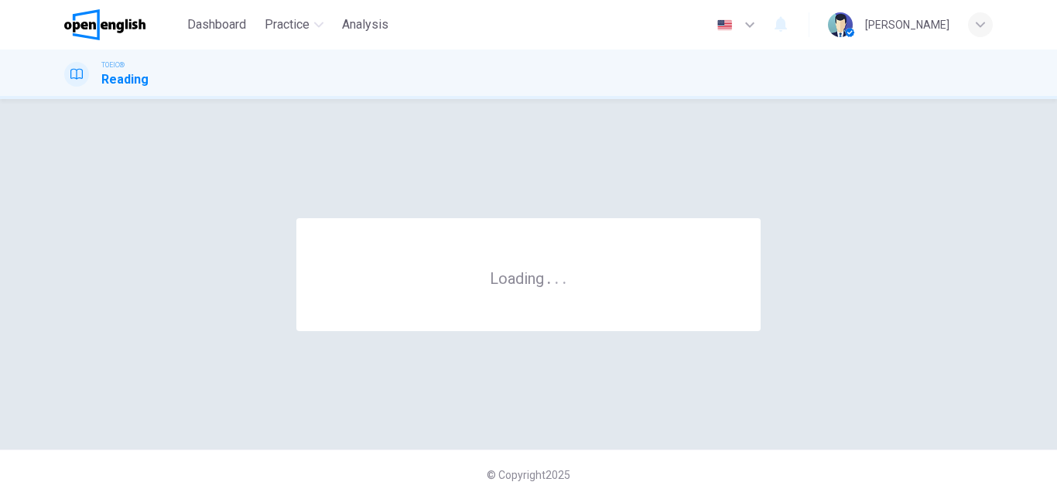
scroll to position [0, 0]
